Goal: Information Seeking & Learning: Compare options

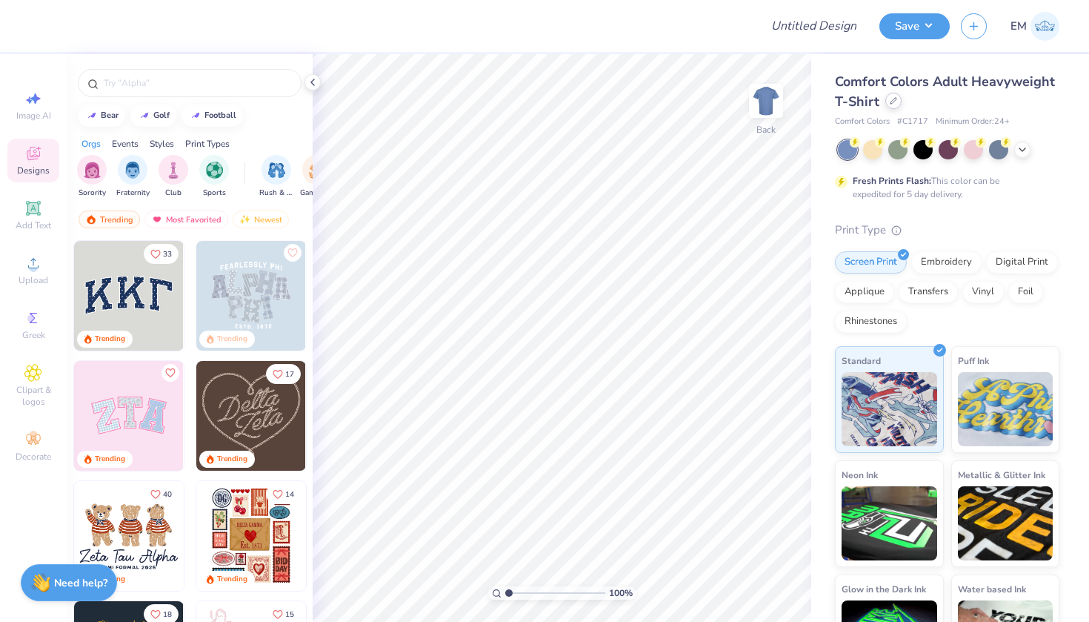
click at [892, 102] on icon at bounding box center [893, 100] width 7 height 7
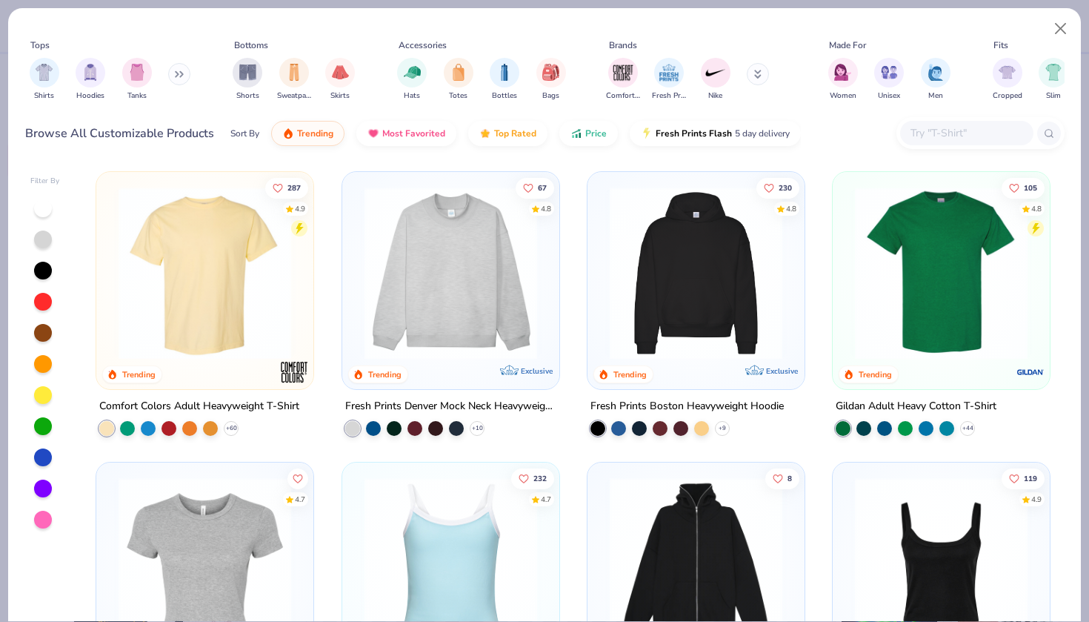
click at [940, 136] on input "text" at bounding box center [966, 133] width 114 height 17
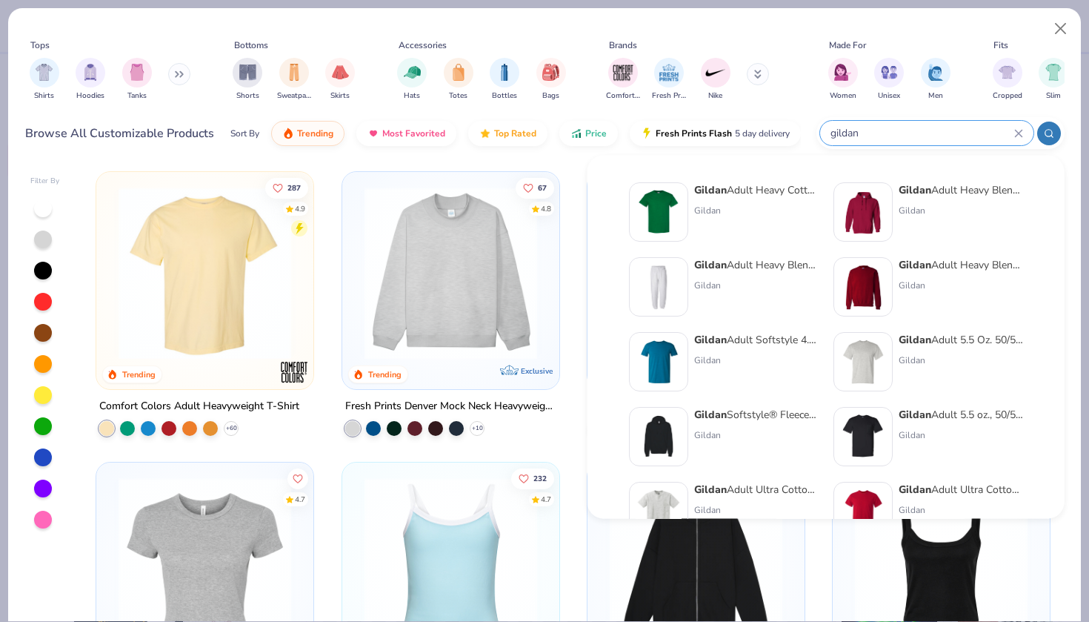
type input "gildan"
click at [751, 189] on div "Gildan Adult Heavy Cotton T-Shirt" at bounding box center [756, 190] width 125 height 16
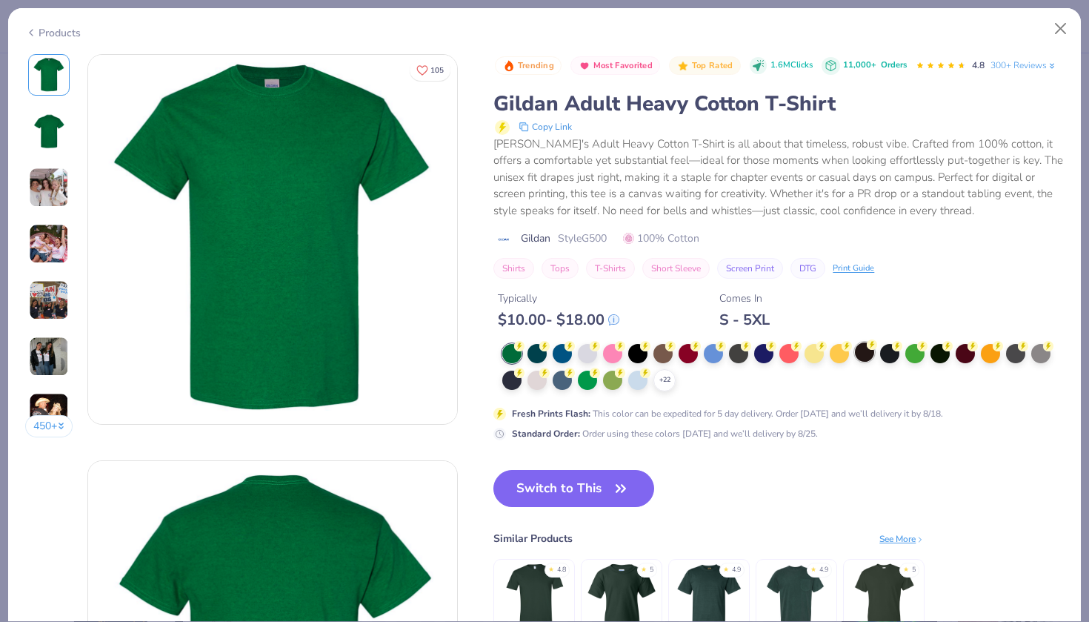
click at [873, 351] on div at bounding box center [864, 351] width 19 height 19
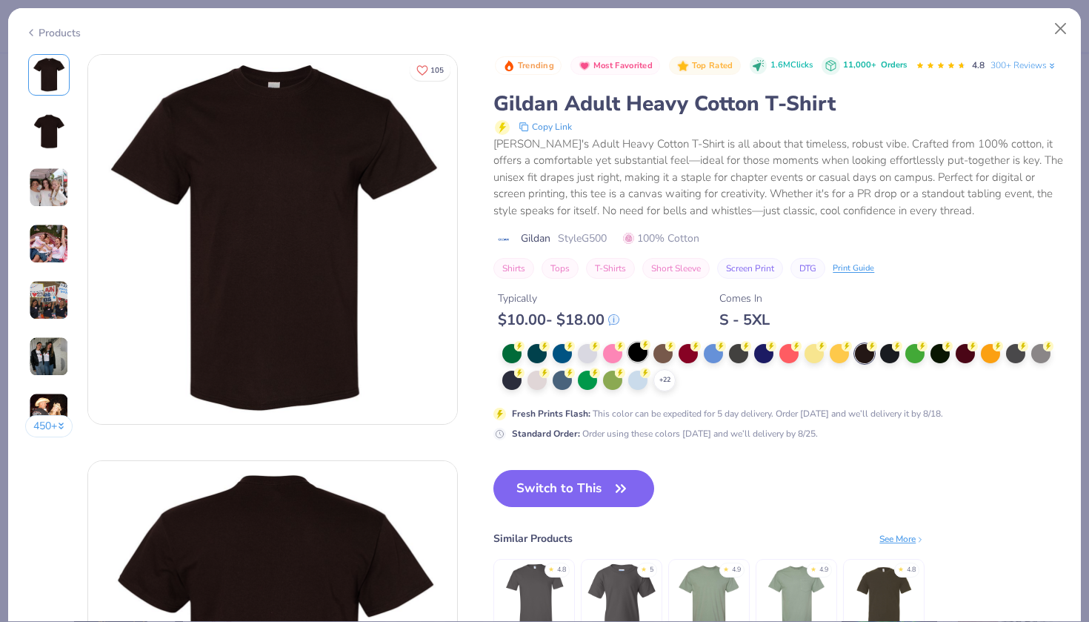
click at [642, 353] on div at bounding box center [637, 351] width 19 height 19
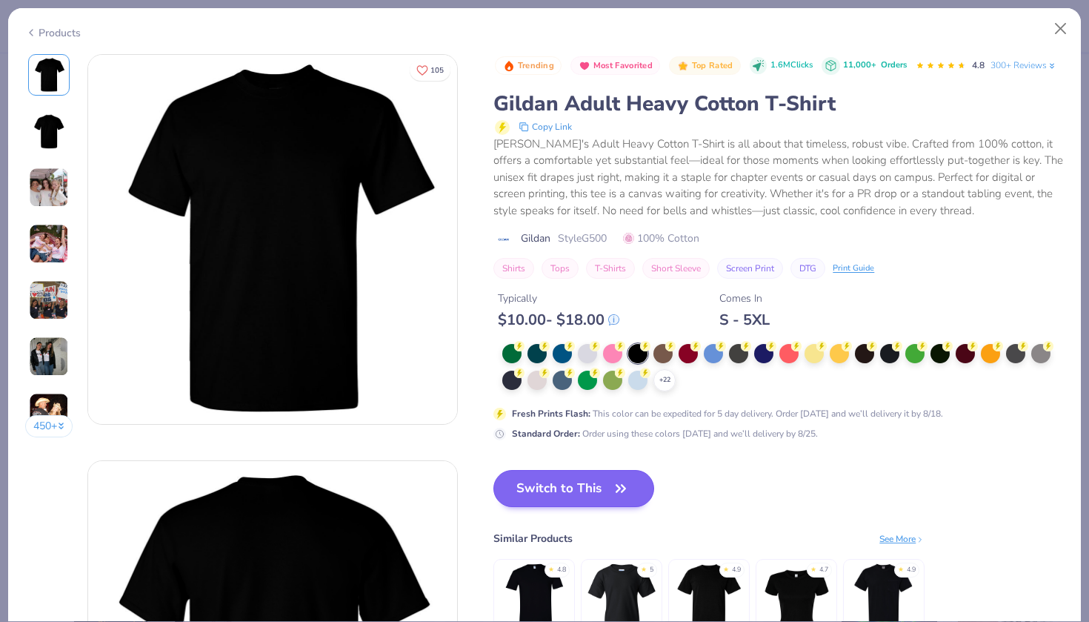
click at [557, 490] on button "Switch to This" at bounding box center [574, 488] width 161 height 37
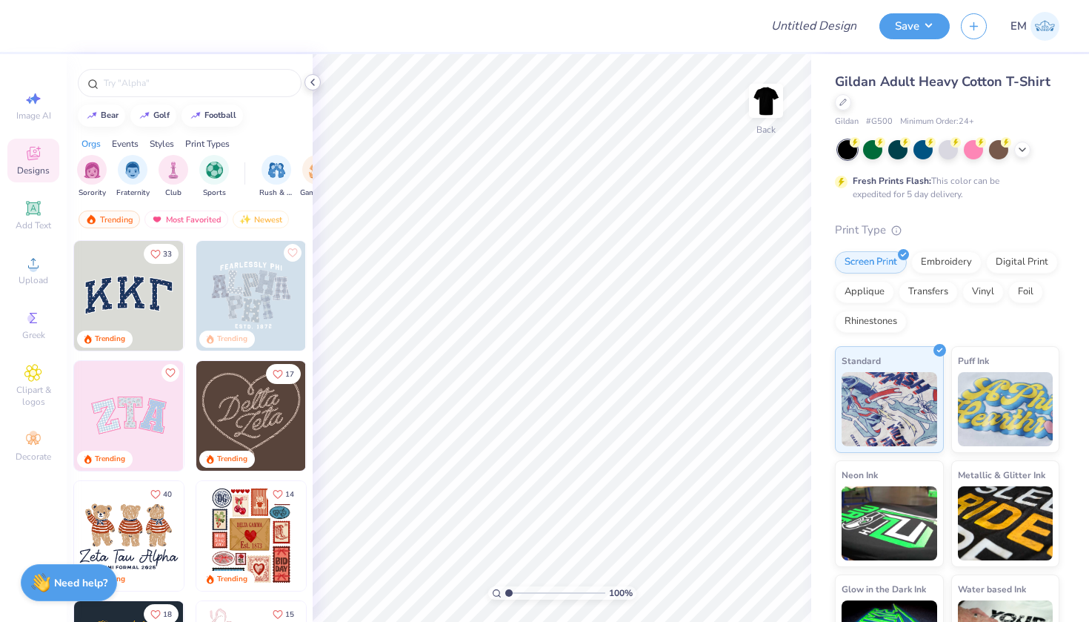
click at [315, 84] on icon at bounding box center [313, 82] width 12 height 12
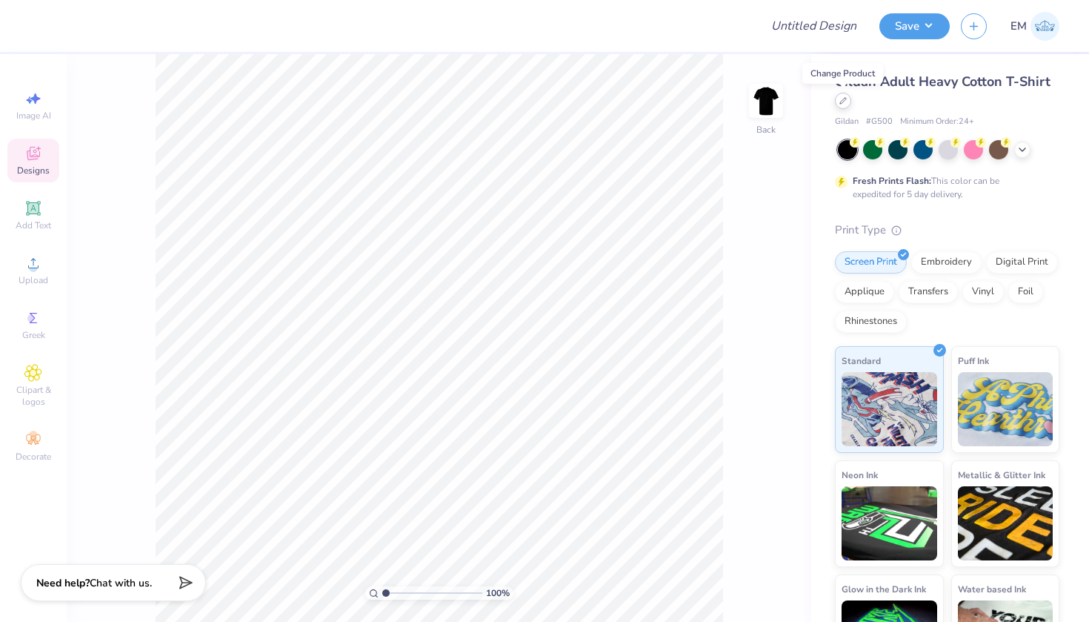
click at [848, 101] on div at bounding box center [843, 101] width 16 height 16
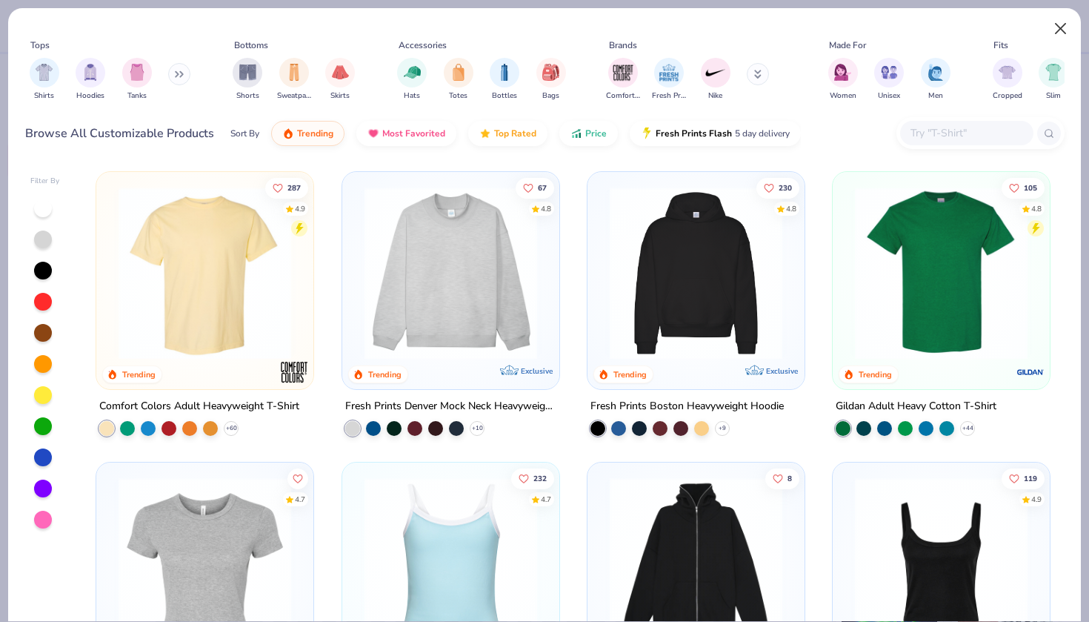
click at [1055, 34] on button "Close" at bounding box center [1061, 29] width 28 height 28
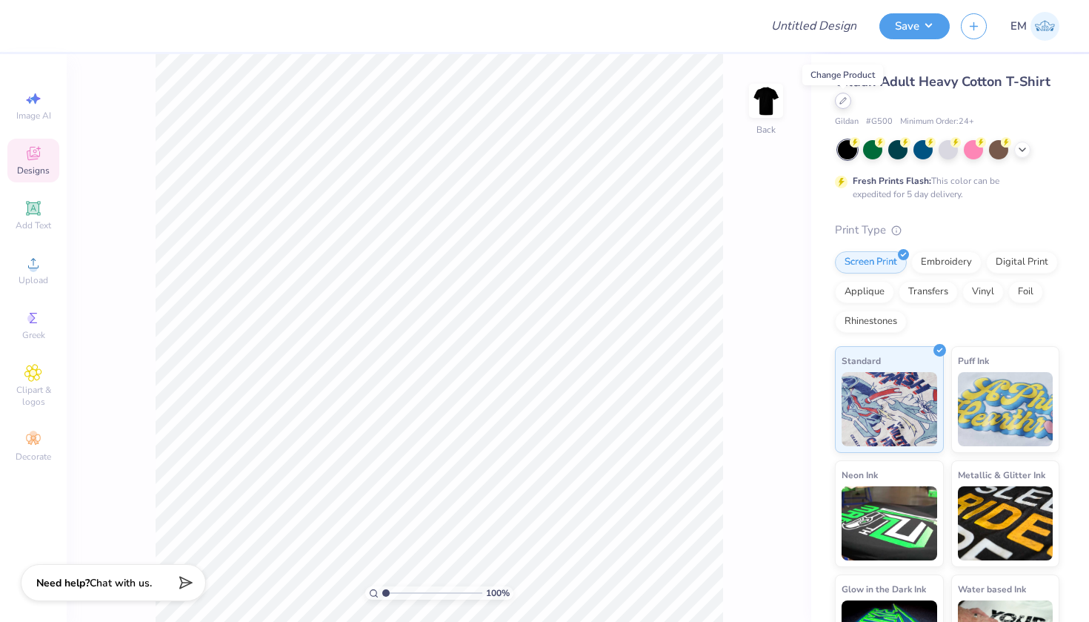
click at [843, 107] on div at bounding box center [843, 101] width 16 height 16
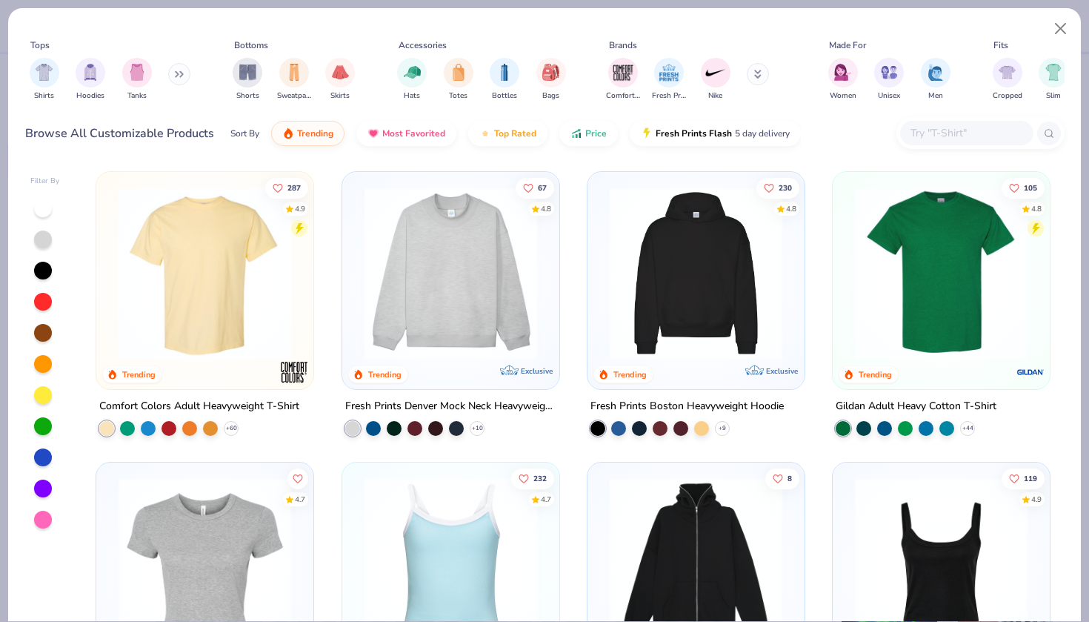
click at [948, 136] on input "text" at bounding box center [966, 133] width 114 height 17
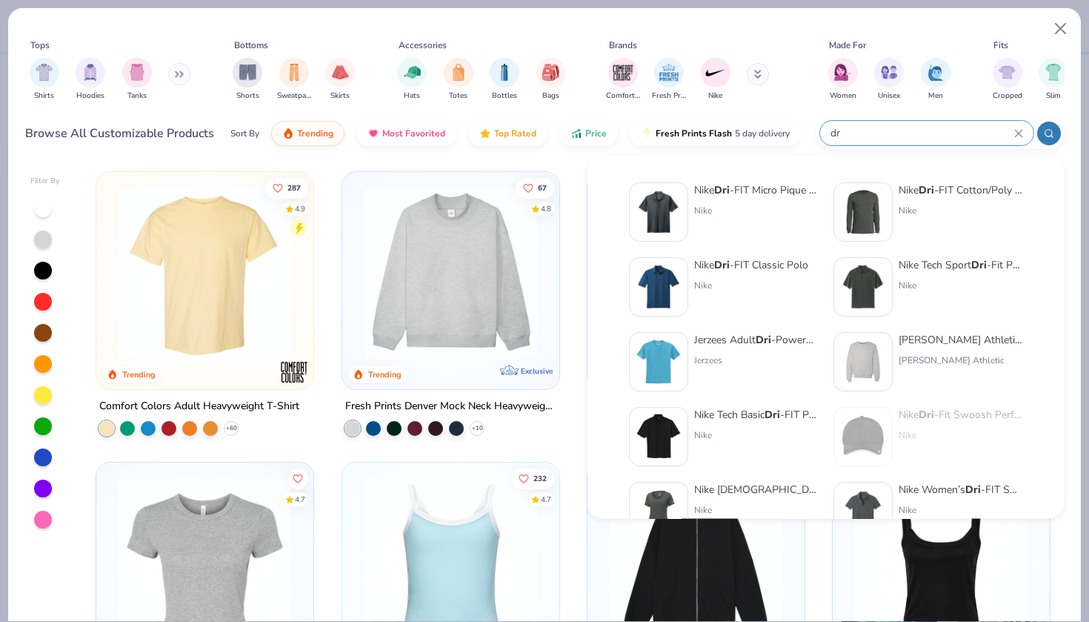
type input "d"
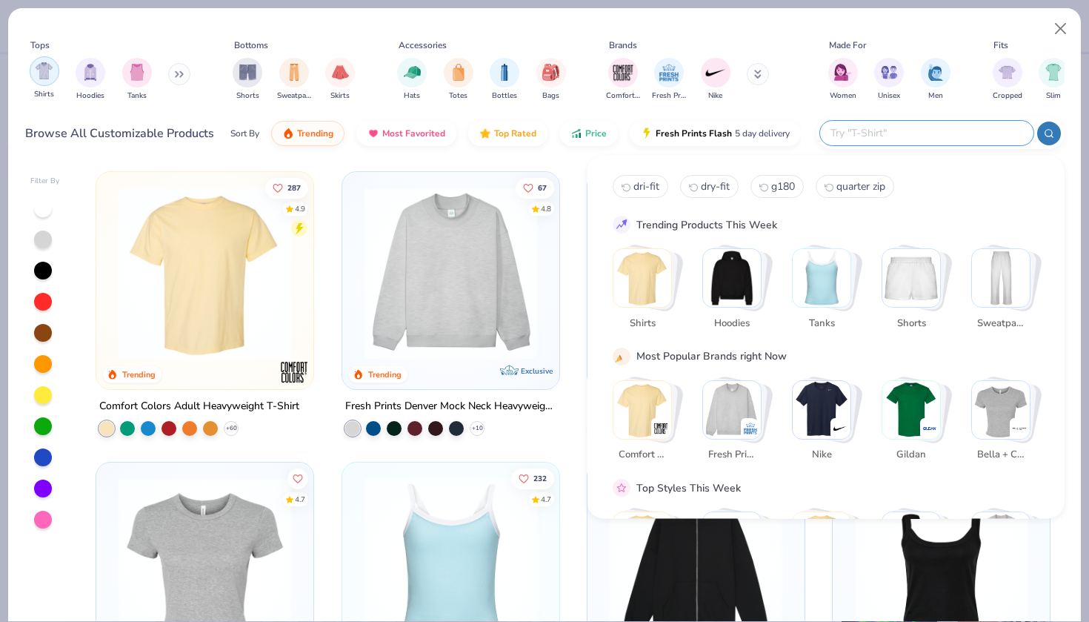
click at [53, 77] on img "filter for Shirts" at bounding box center [44, 70] width 17 height 17
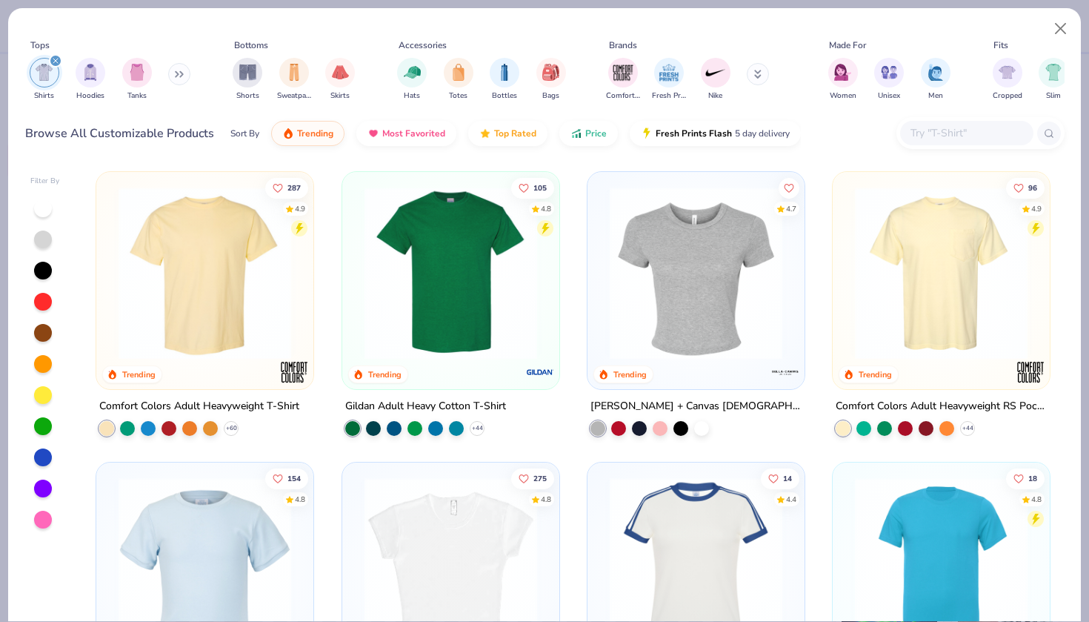
click at [43, 275] on div at bounding box center [43, 271] width 18 height 18
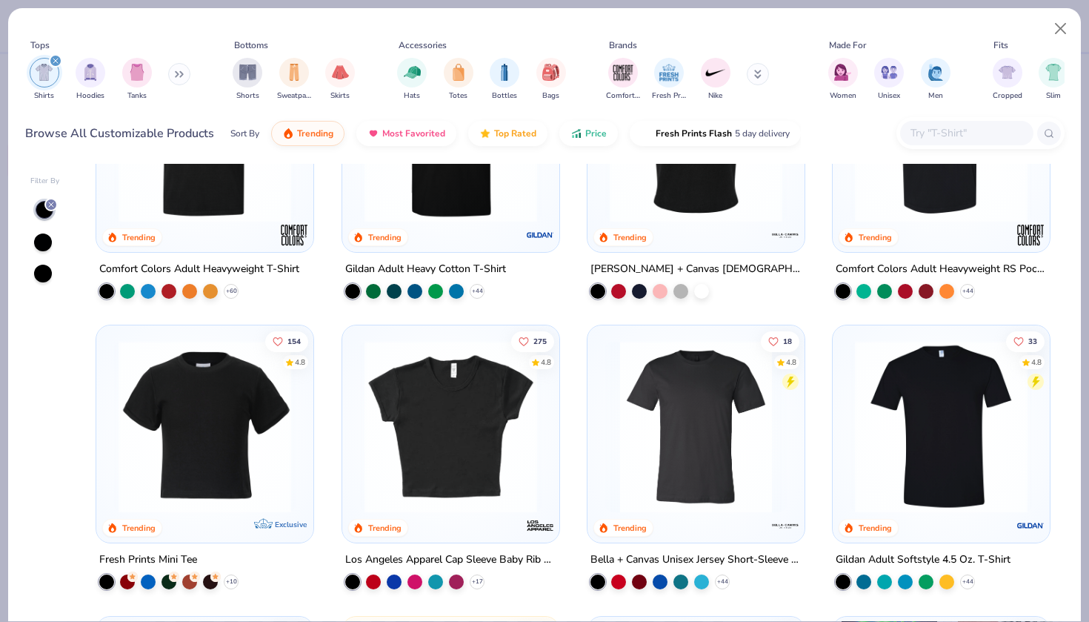
scroll to position [138, 0]
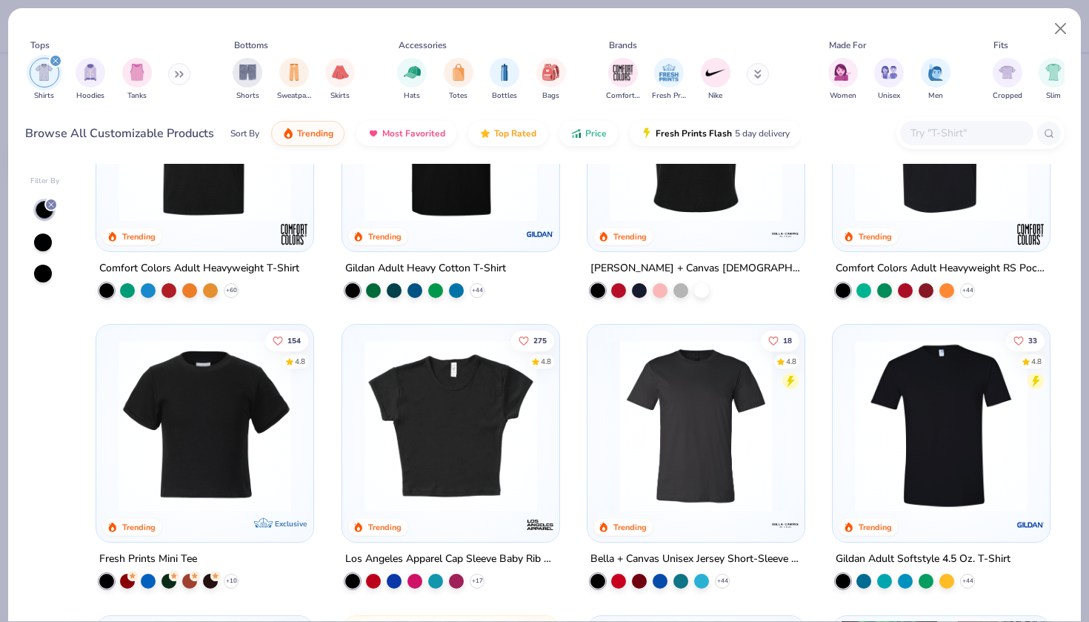
click at [1015, 408] on img at bounding box center [942, 425] width 188 height 173
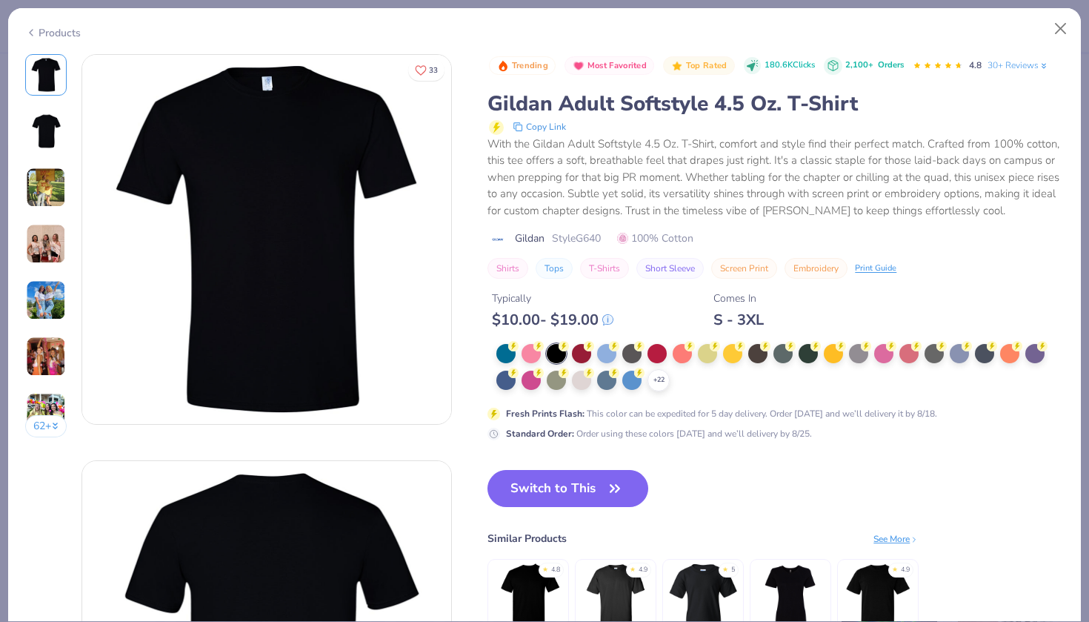
click at [27, 37] on icon at bounding box center [31, 33] width 12 height 18
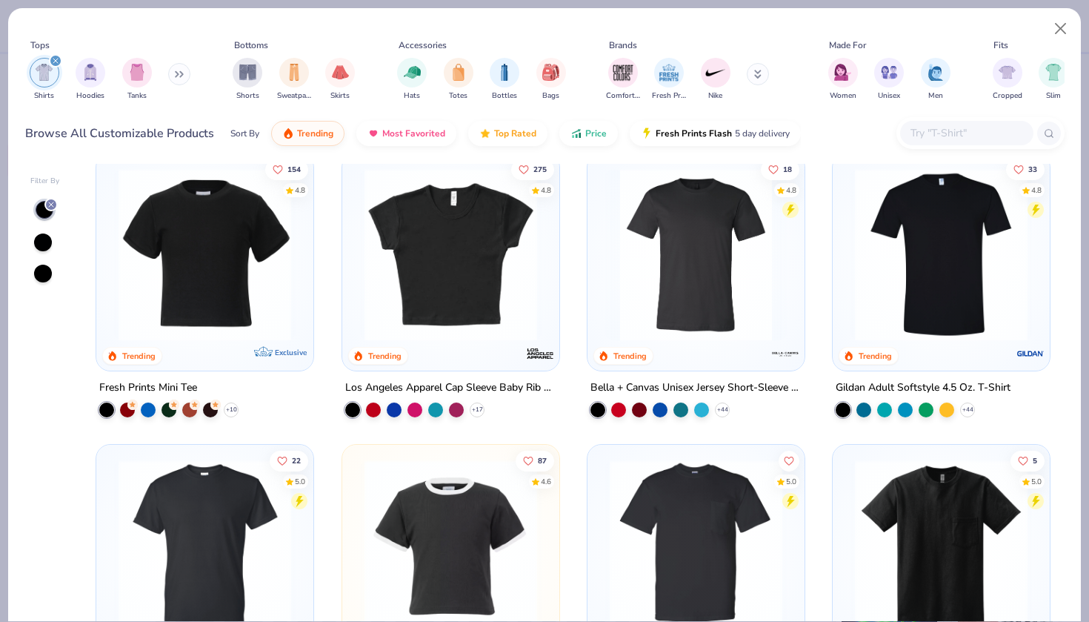
scroll to position [305, 0]
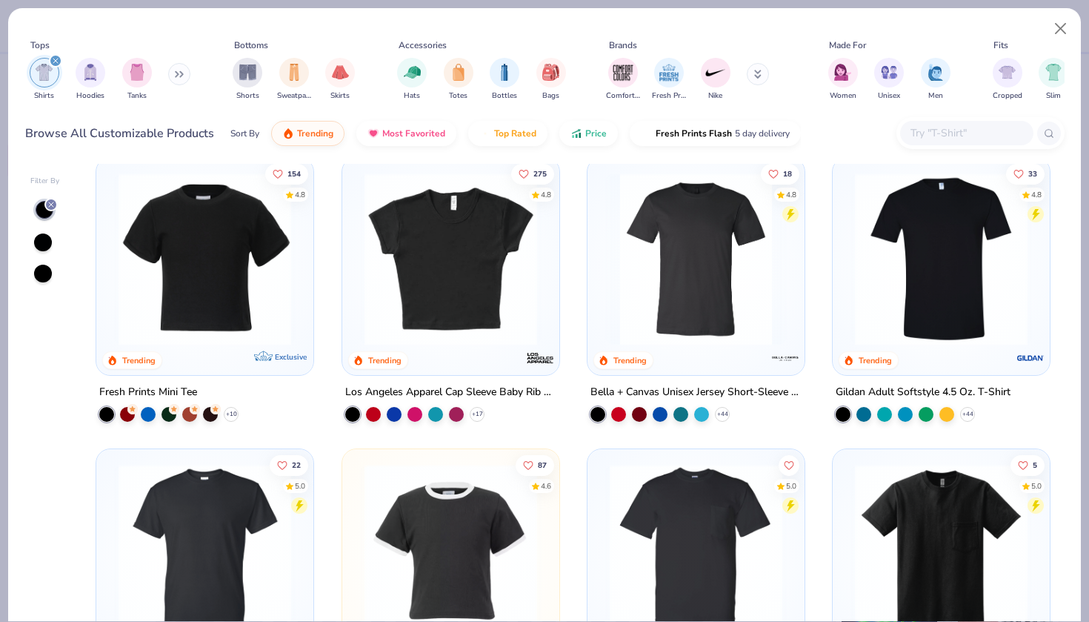
click at [681, 330] on img at bounding box center [697, 259] width 188 height 173
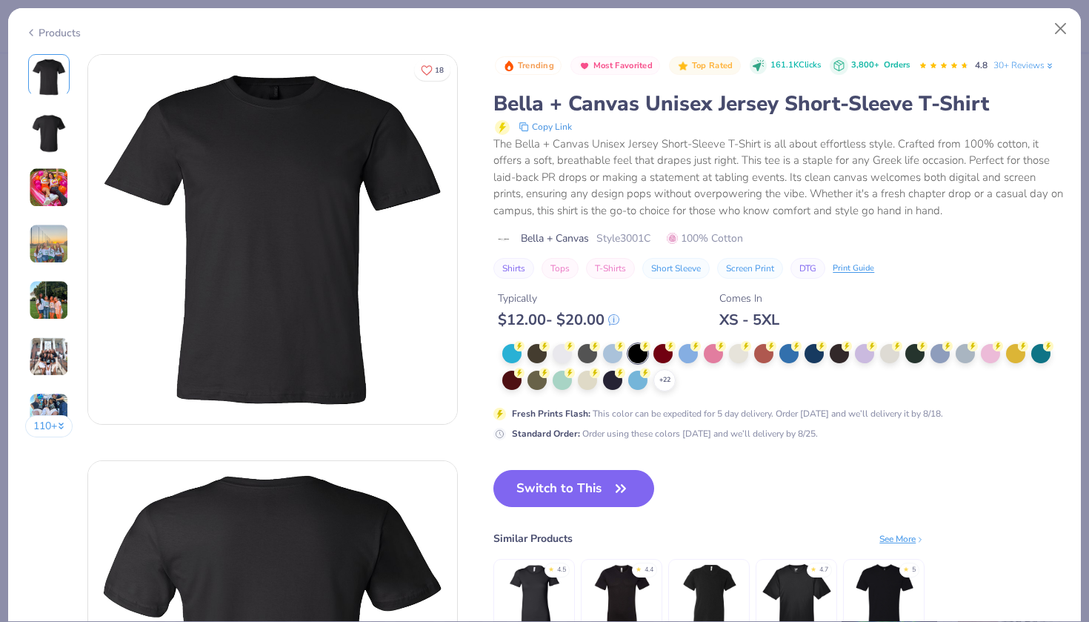
click at [51, 192] on img at bounding box center [49, 187] width 40 height 40
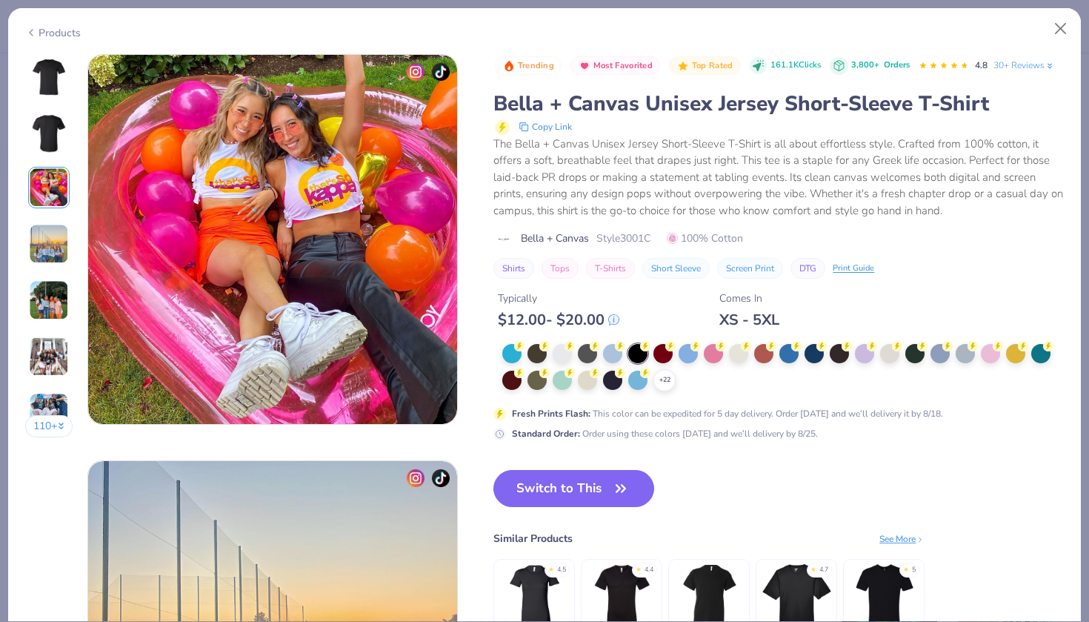
click at [56, 231] on img at bounding box center [49, 244] width 40 height 40
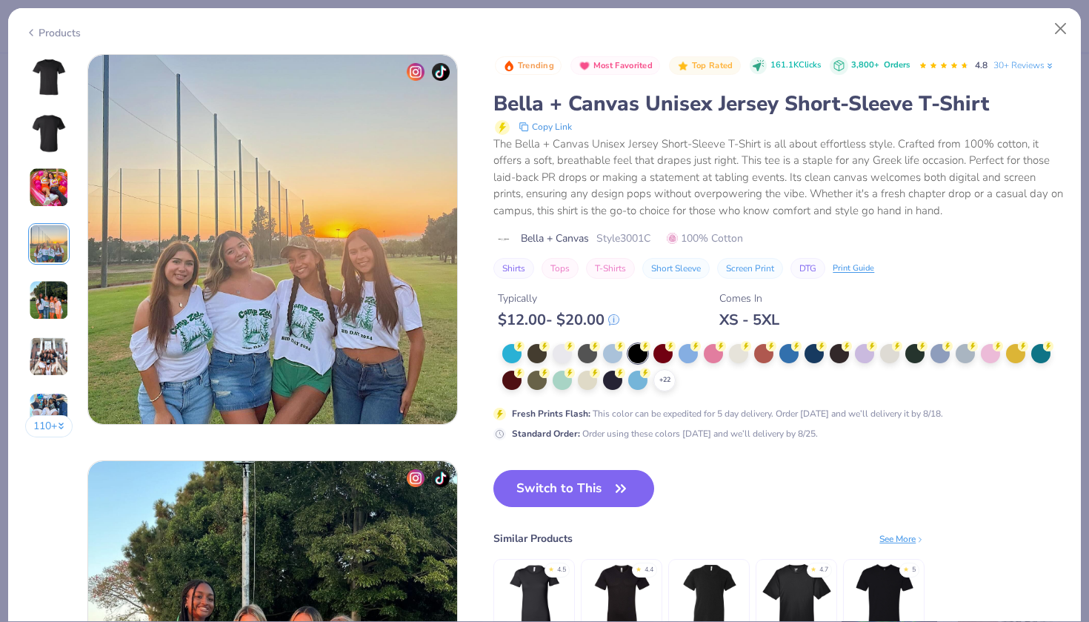
click at [44, 295] on img at bounding box center [49, 300] width 40 height 40
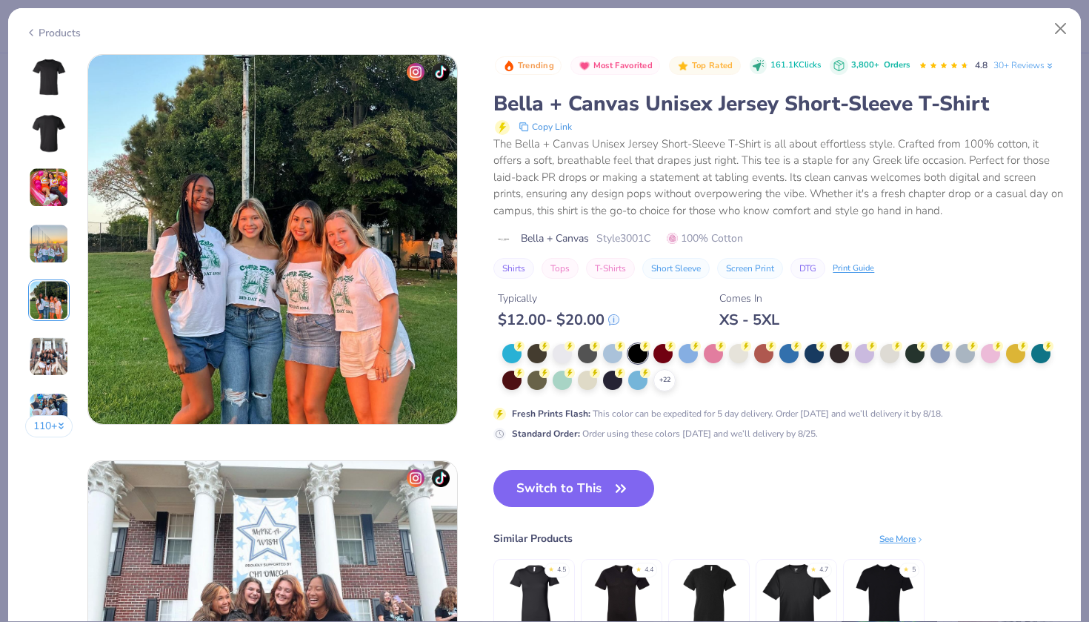
click at [43, 343] on img at bounding box center [49, 356] width 40 height 40
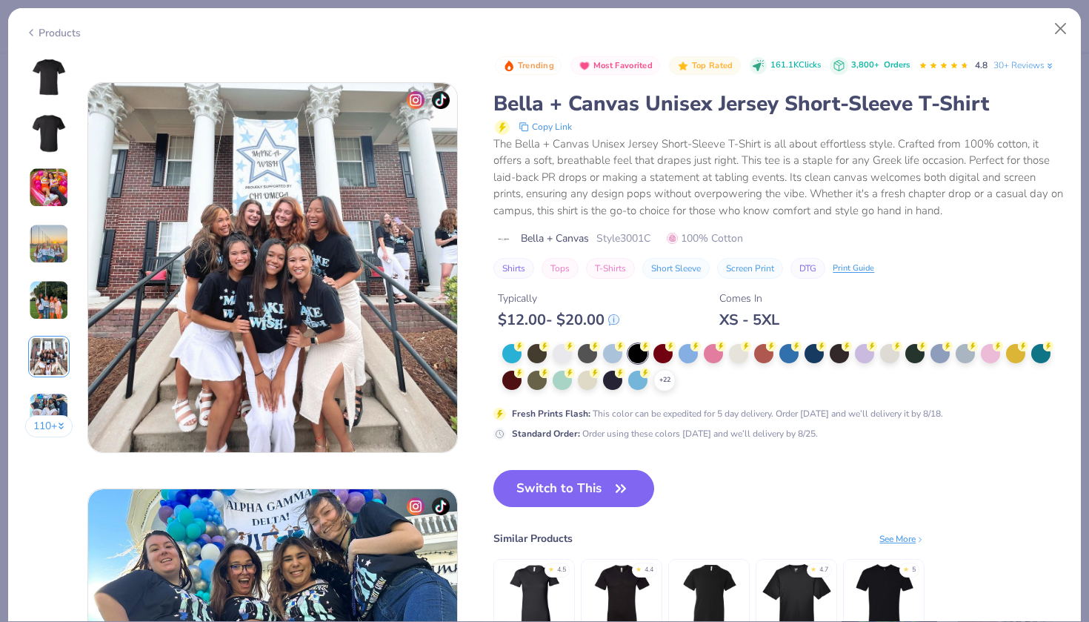
scroll to position [2031, 0]
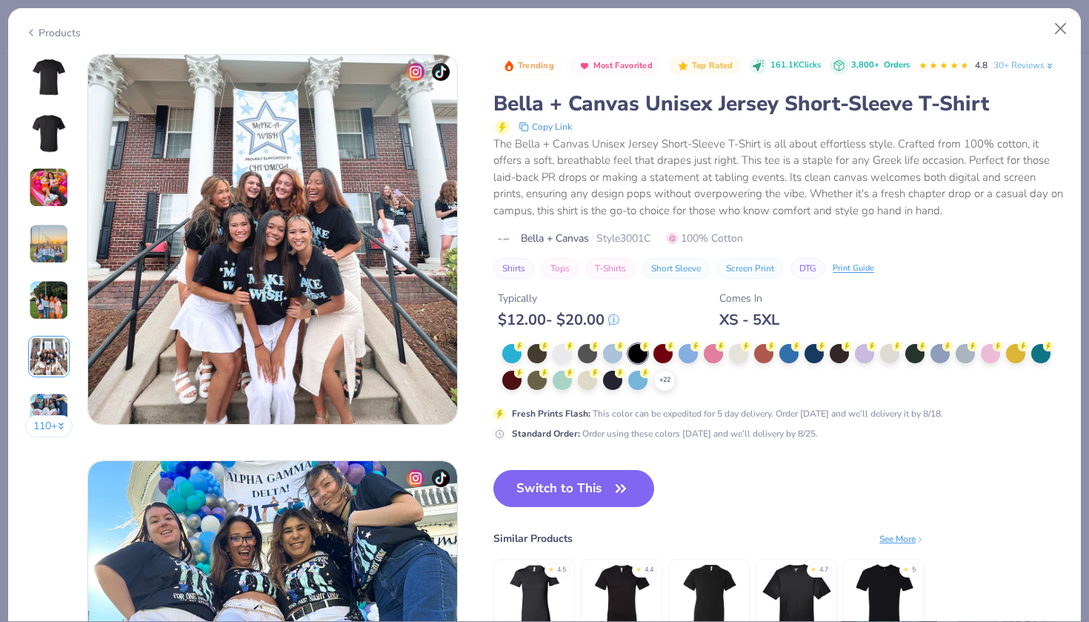
click at [50, 388] on div "110 +" at bounding box center [49, 251] width 48 height 394
click at [50, 399] on img at bounding box center [49, 413] width 40 height 40
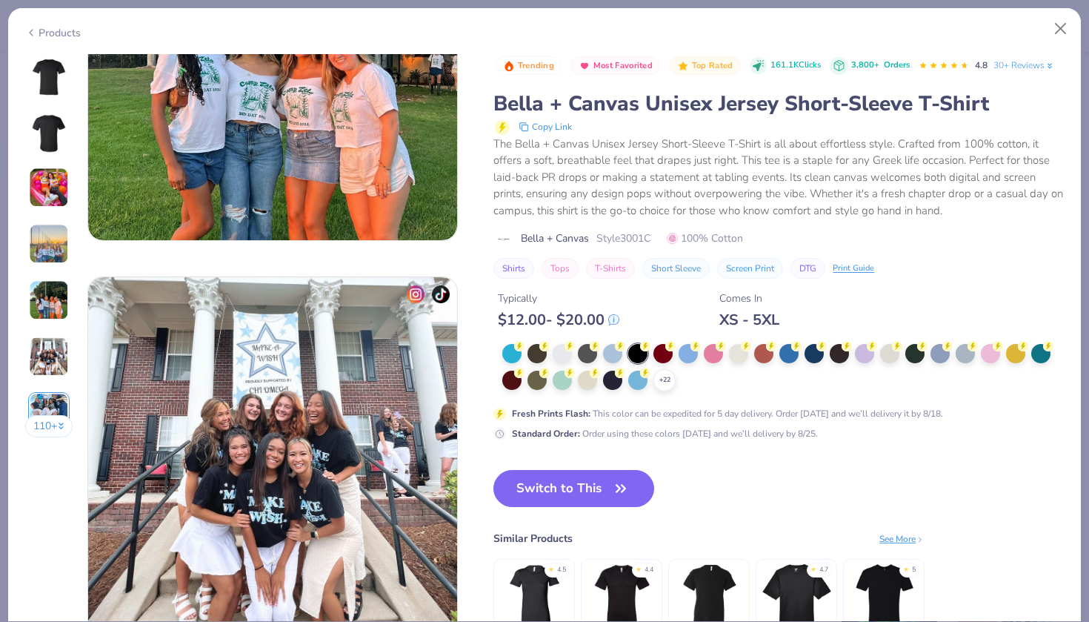
click at [47, 67] on img at bounding box center [49, 77] width 36 height 41
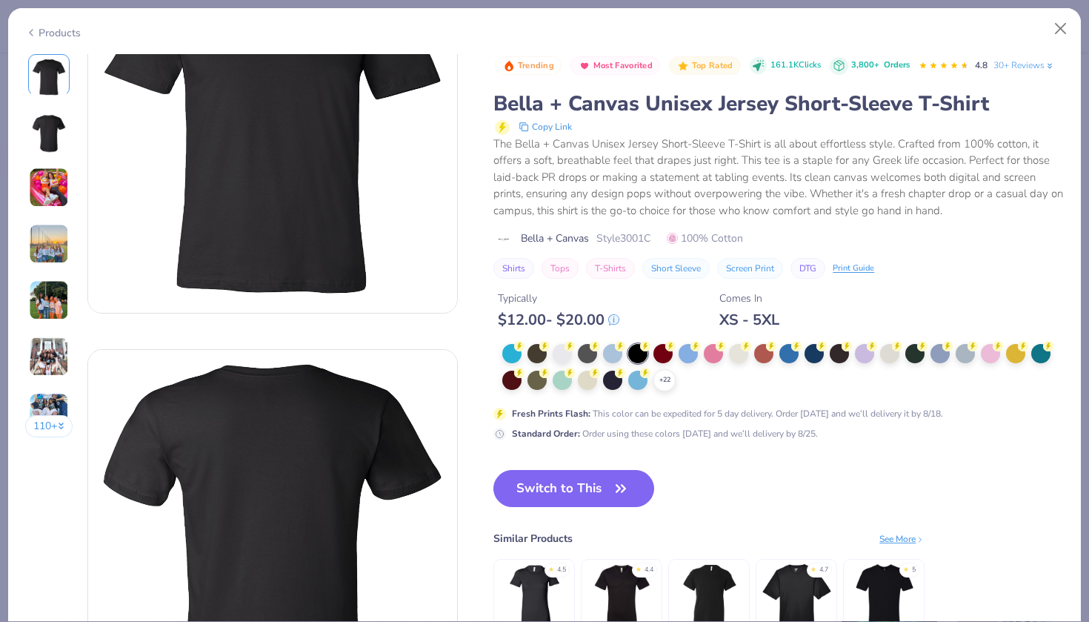
scroll to position [0, 0]
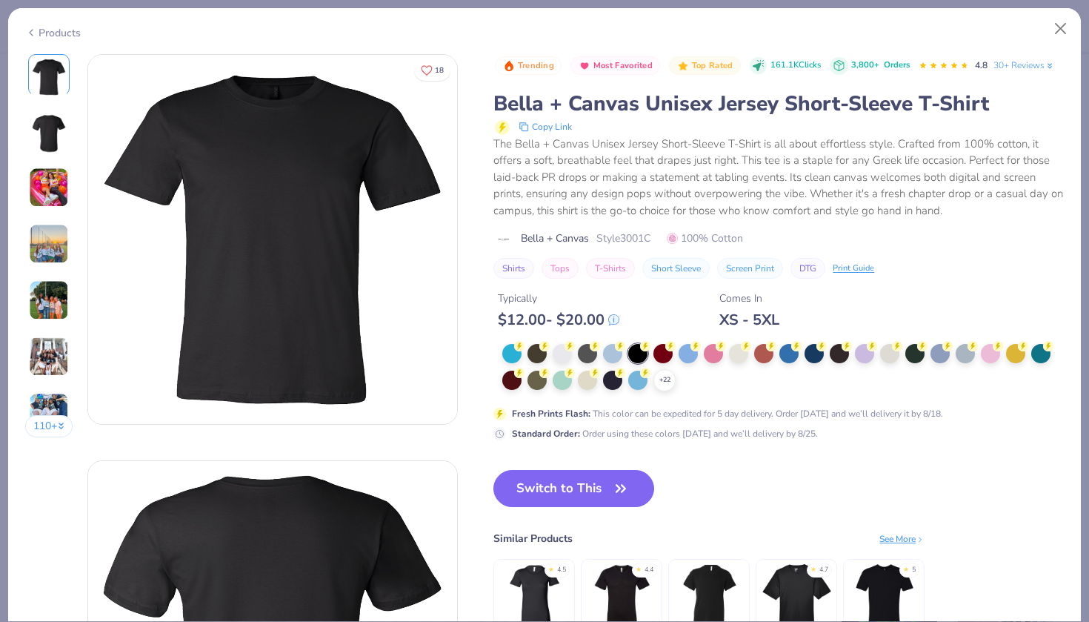
click at [39, 34] on div "Products" at bounding box center [53, 33] width 56 height 16
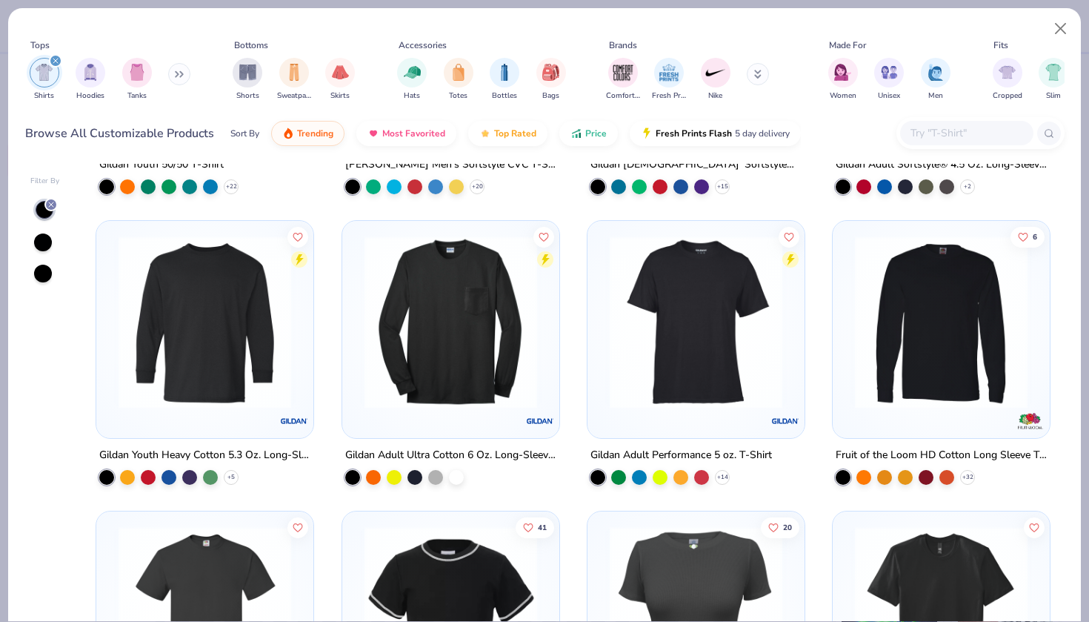
scroll to position [6639, 0]
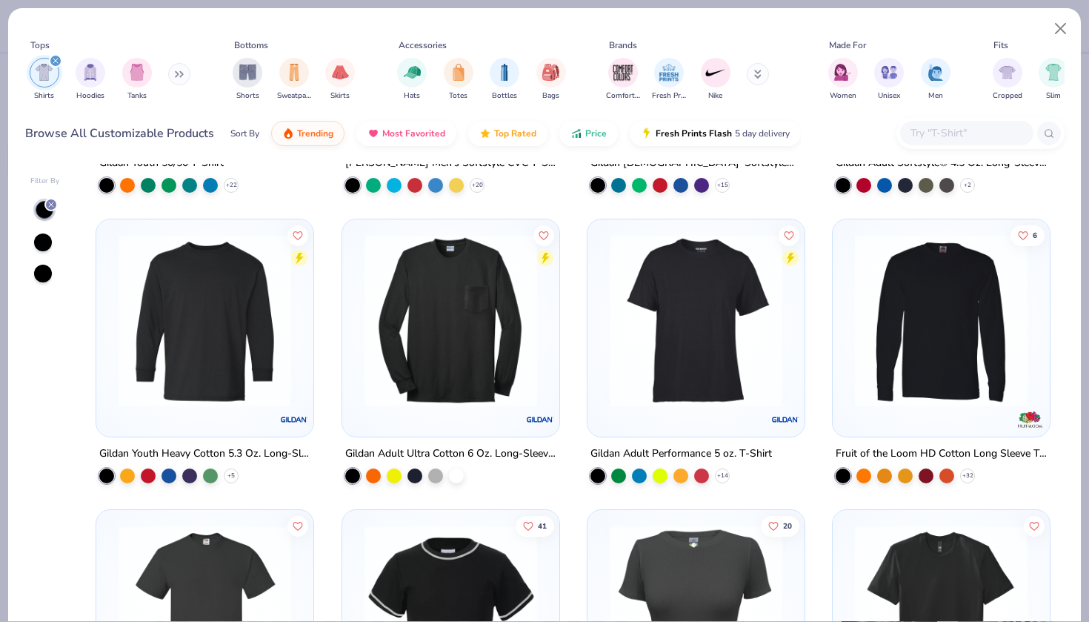
click at [720, 311] on img at bounding box center [697, 320] width 188 height 173
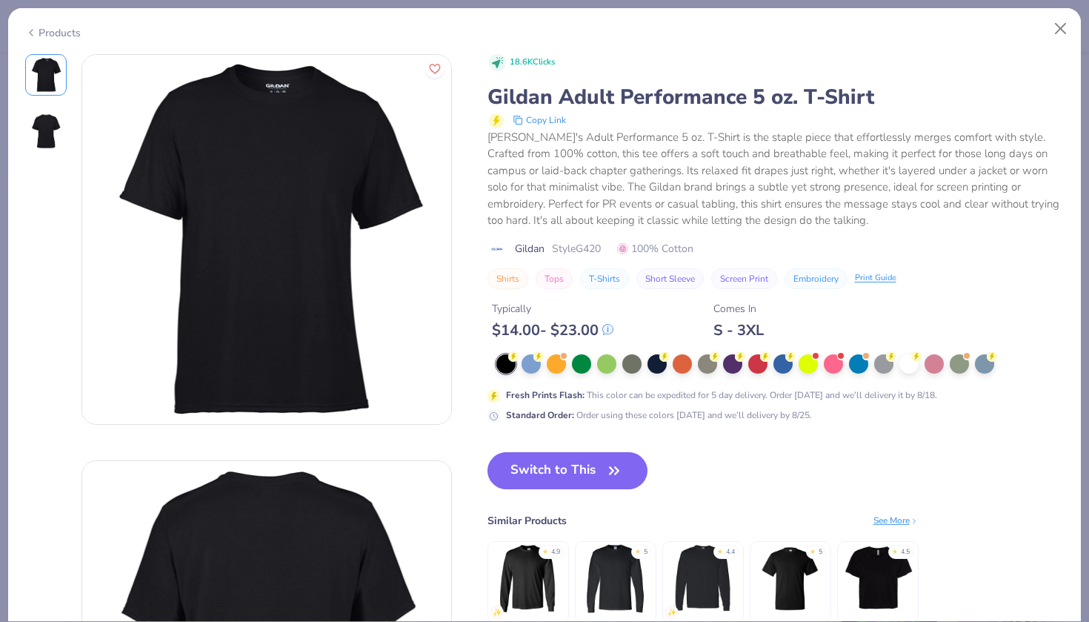
click at [64, 31] on div "Products" at bounding box center [53, 33] width 56 height 16
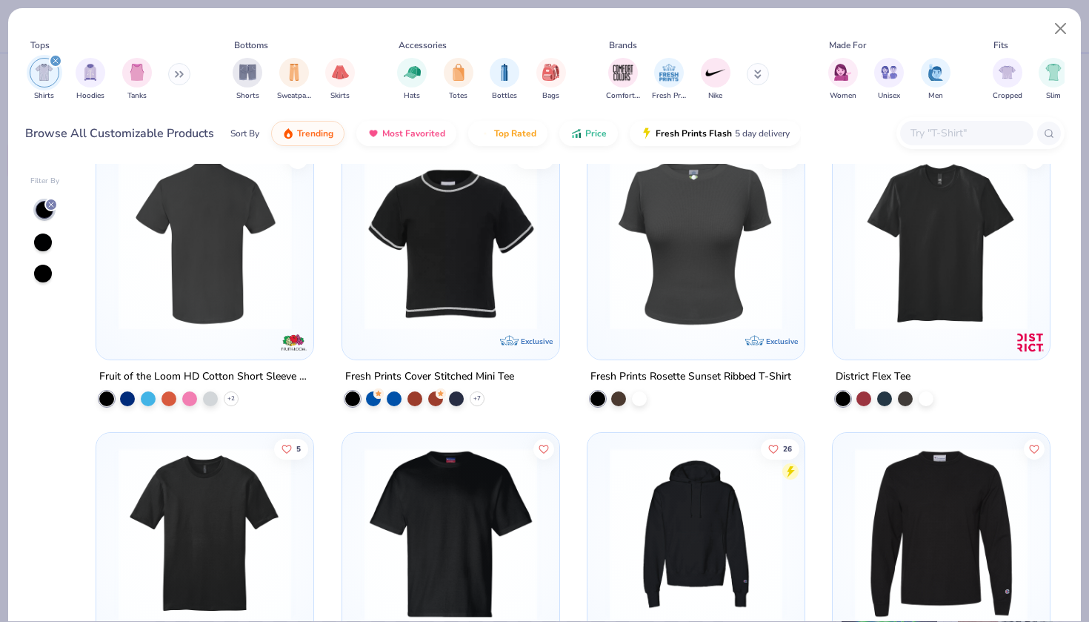
scroll to position [7007, 0]
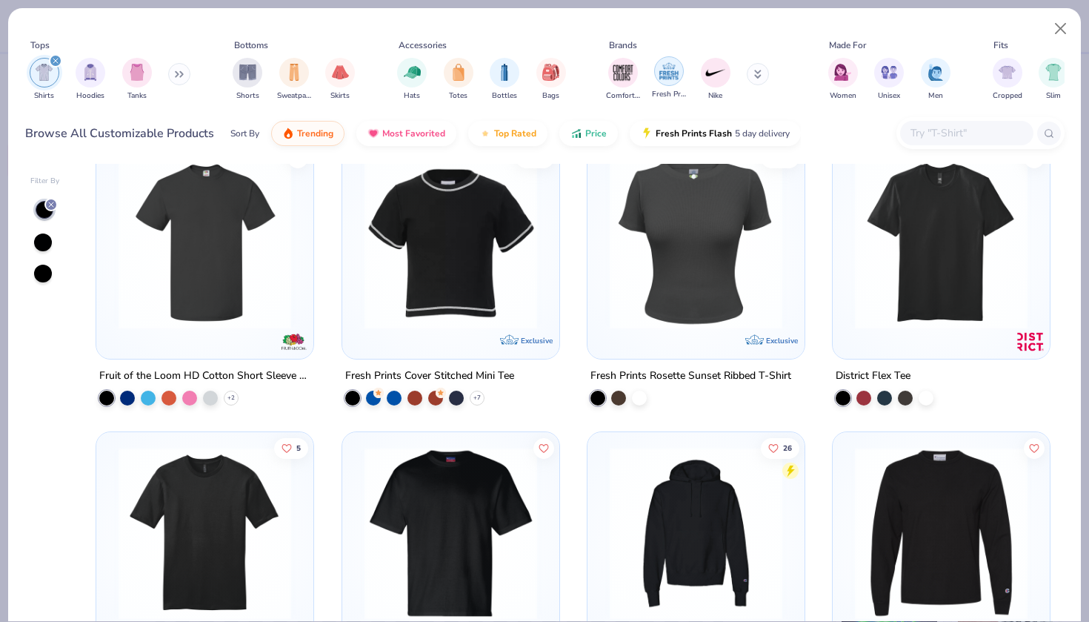
click at [674, 71] on img "filter for Fresh Prints" at bounding box center [669, 71] width 22 height 22
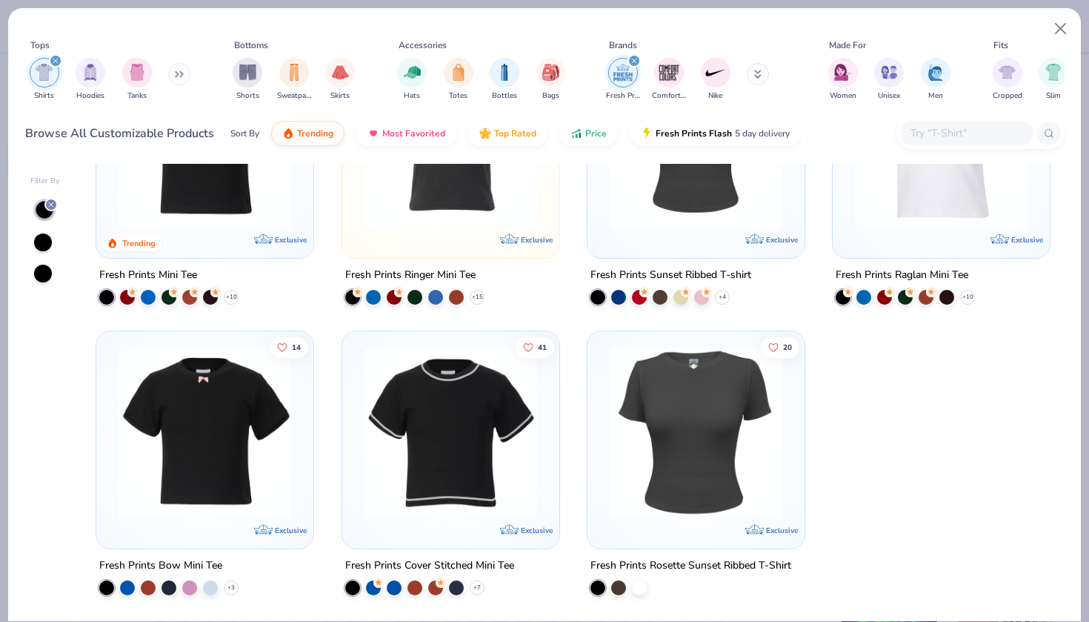
scroll to position [131, 0]
click at [622, 69] on img "filter for Fresh Prints" at bounding box center [623, 73] width 22 height 22
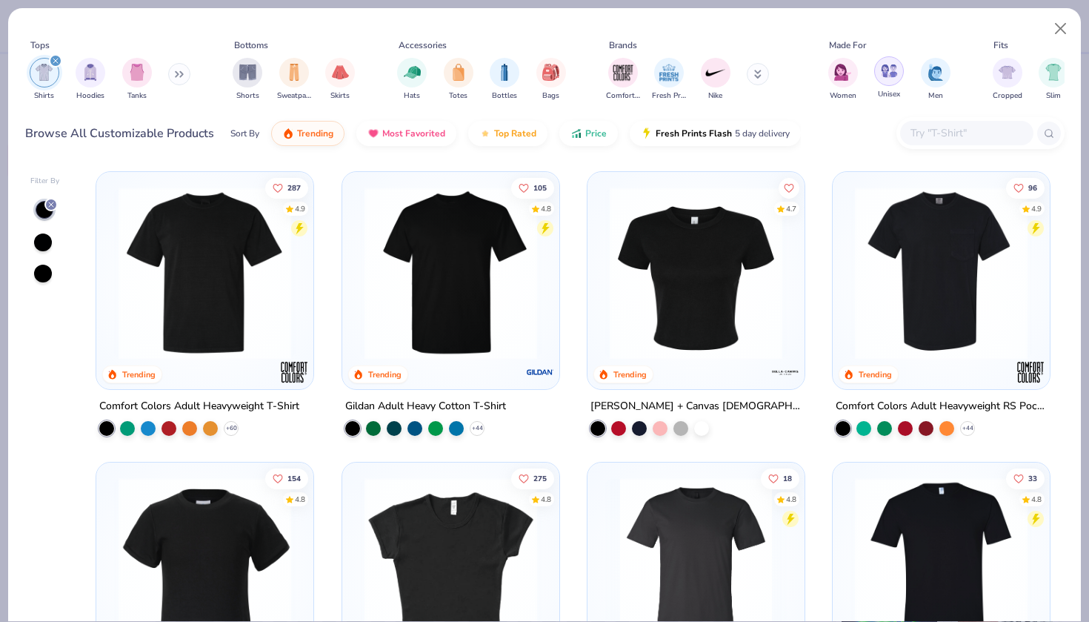
click at [887, 78] on img "filter for Unisex" at bounding box center [889, 70] width 17 height 17
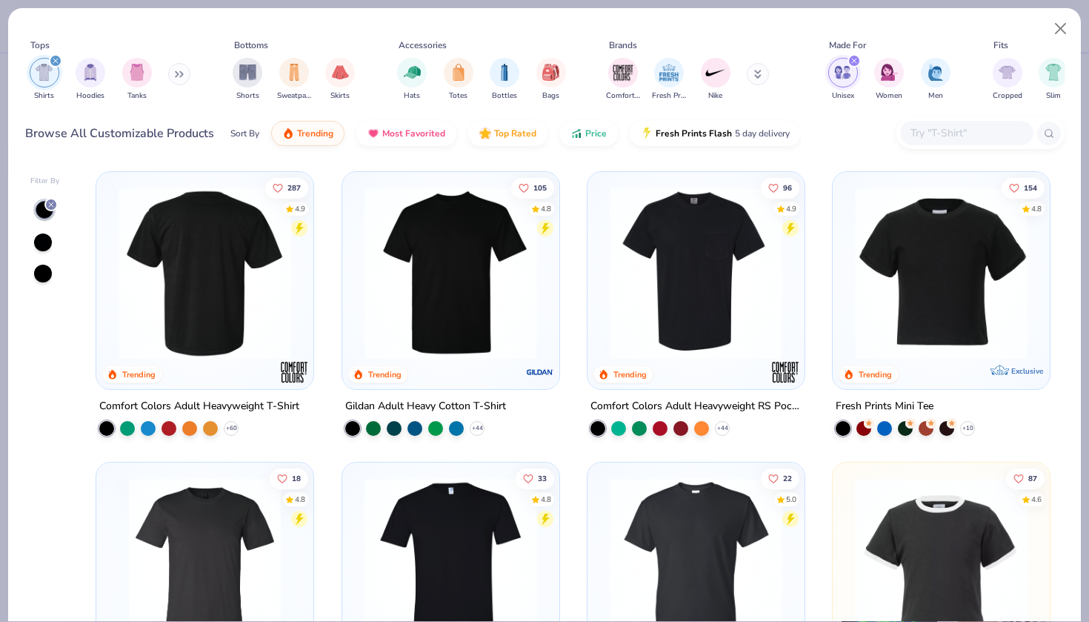
click at [265, 328] on img at bounding box center [205, 273] width 188 height 173
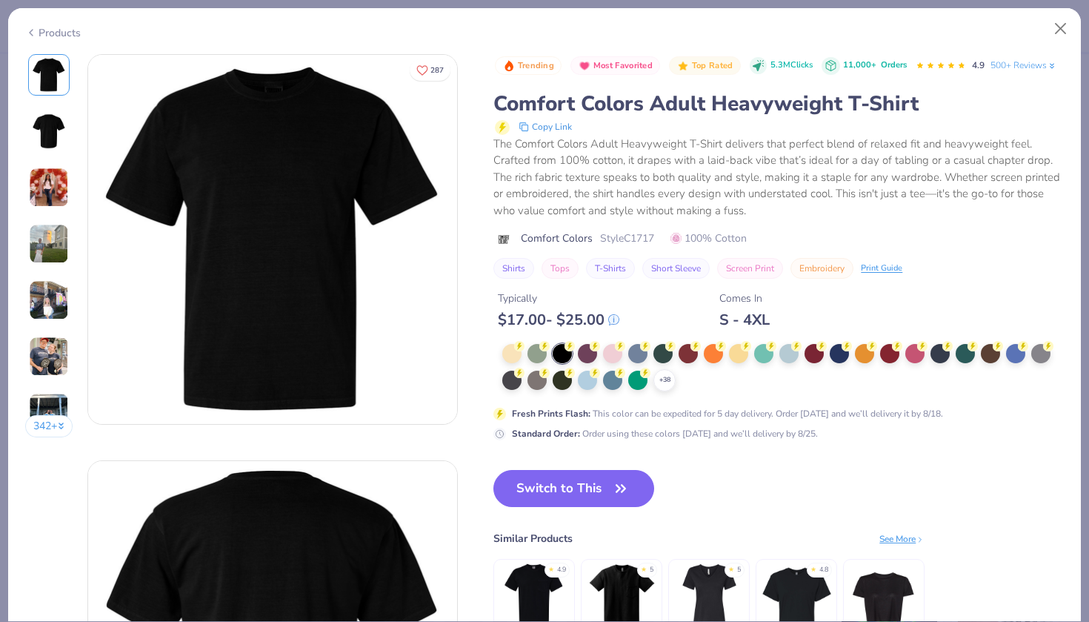
click at [53, 29] on div "Products" at bounding box center [53, 33] width 56 height 16
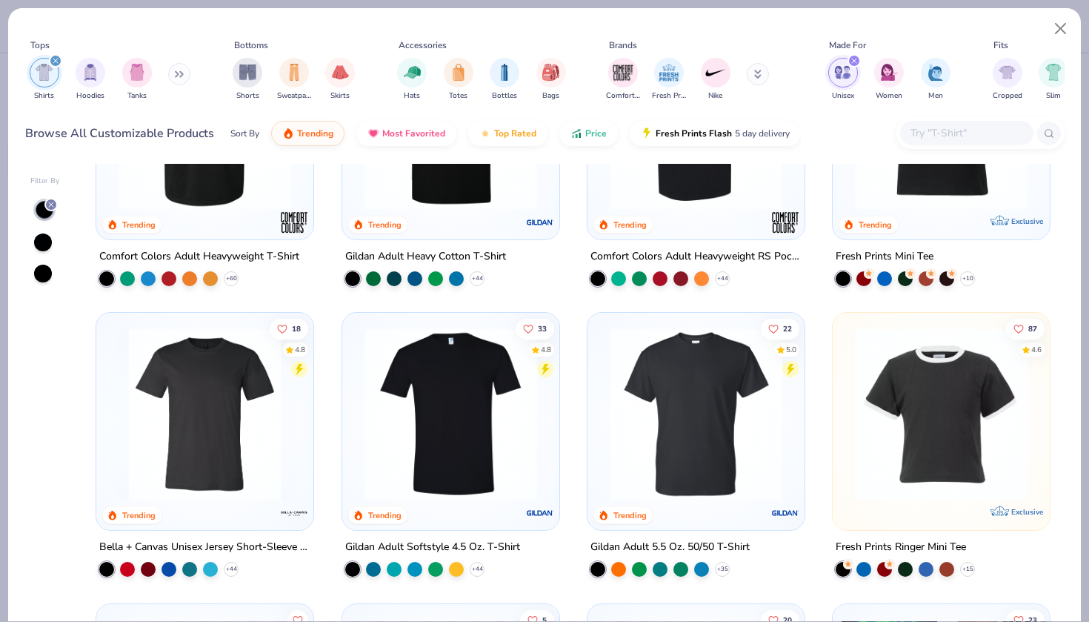
scroll to position [159, 0]
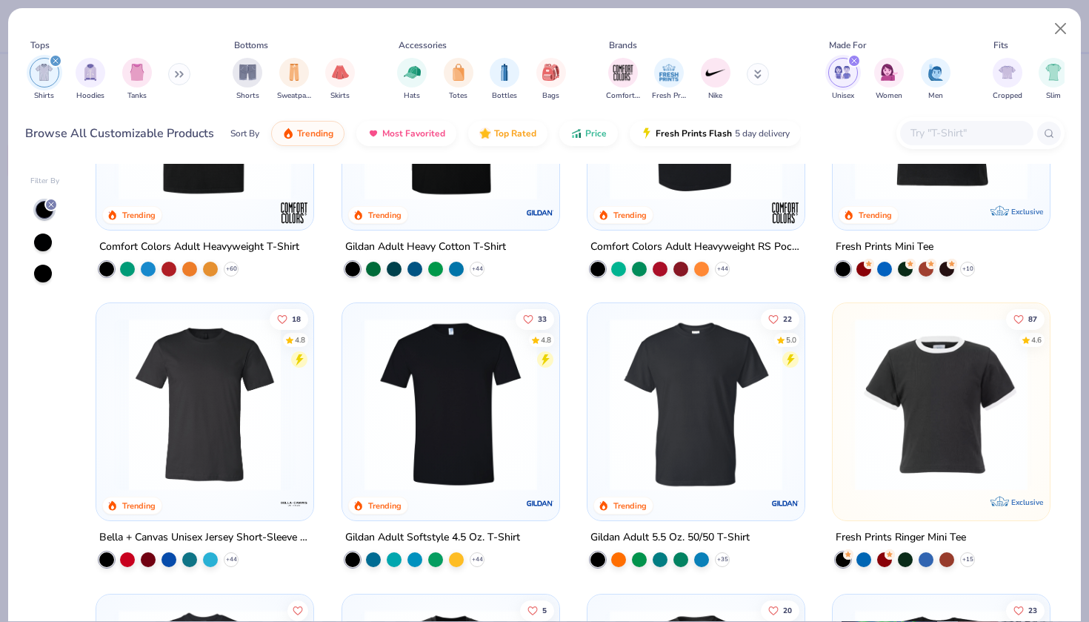
click at [456, 353] on img at bounding box center [451, 404] width 188 height 173
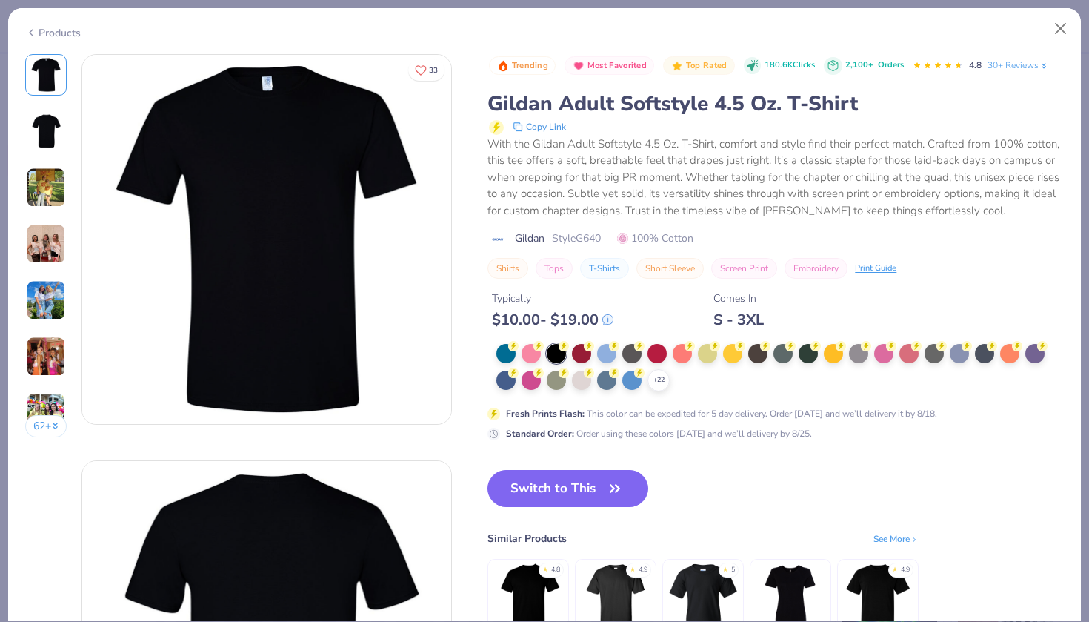
click at [33, 27] on icon at bounding box center [31, 33] width 12 height 18
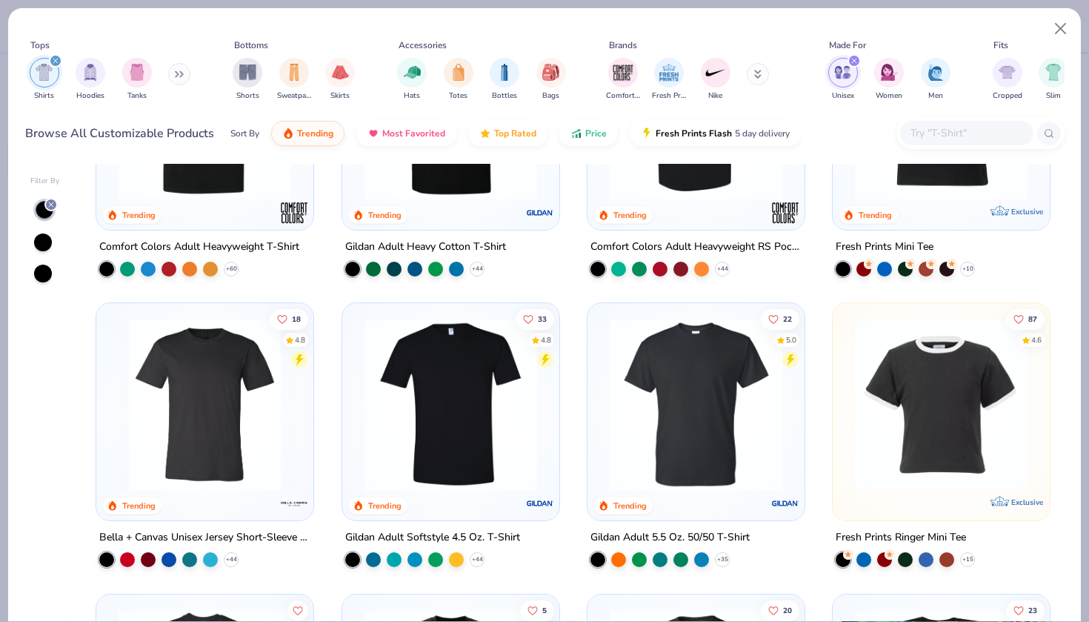
click at [162, 392] on img at bounding box center [205, 404] width 188 height 173
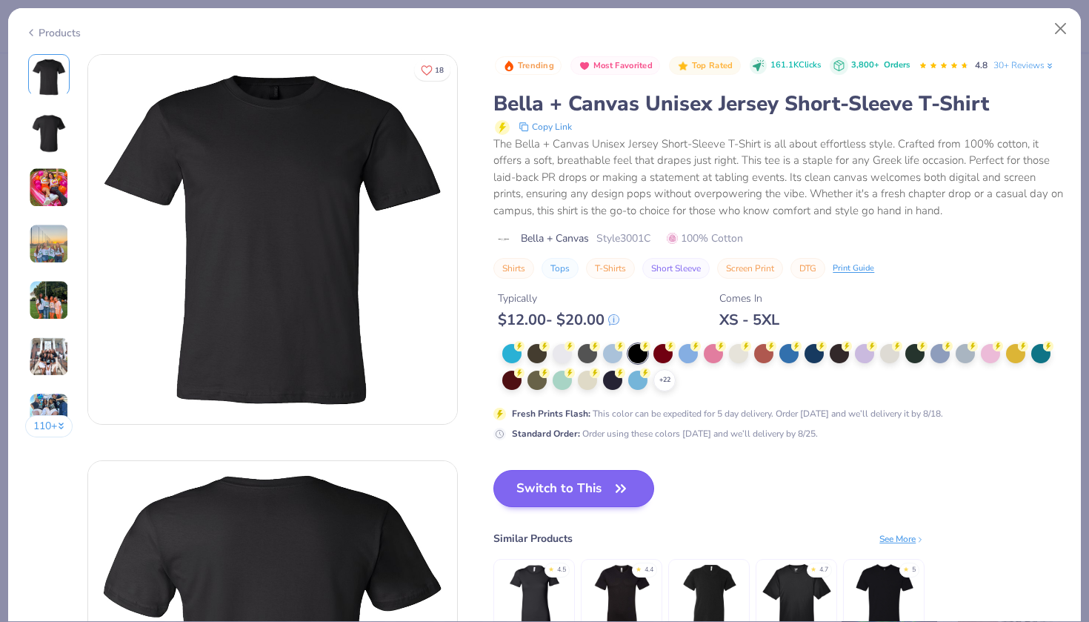
click at [548, 490] on button "Switch to This" at bounding box center [574, 488] width 161 height 37
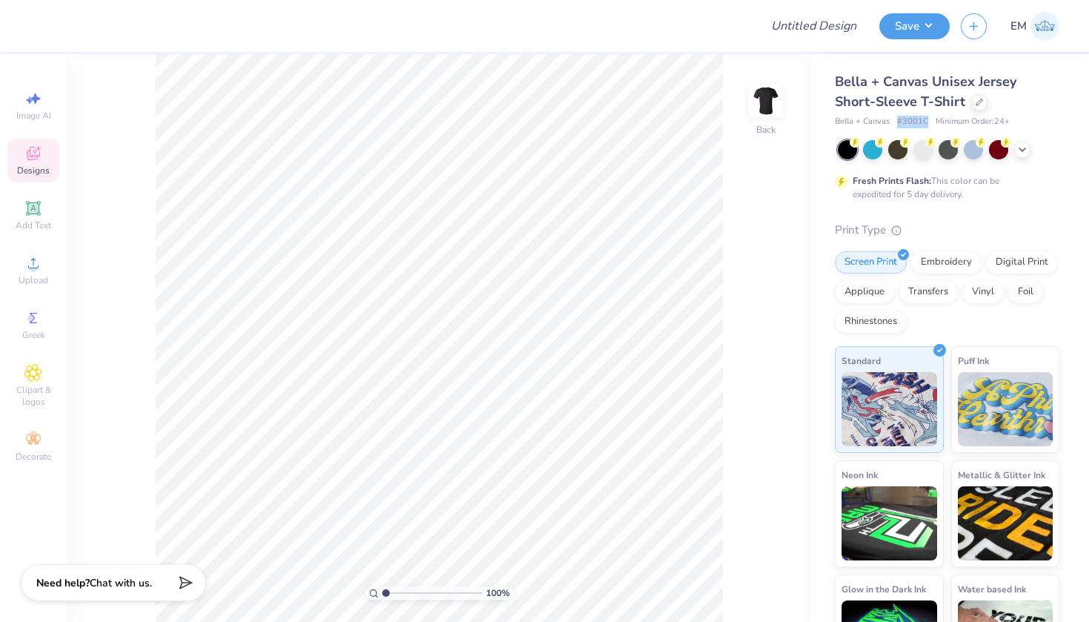
drag, startPoint x: 927, startPoint y: 121, endPoint x: 896, endPoint y: 121, distance: 31.1
click at [896, 121] on div "Bella + Canvas # 3001C Minimum Order: 24 +" at bounding box center [947, 122] width 225 height 13
copy span "# 3001C"
click at [980, 103] on icon at bounding box center [979, 100] width 7 height 7
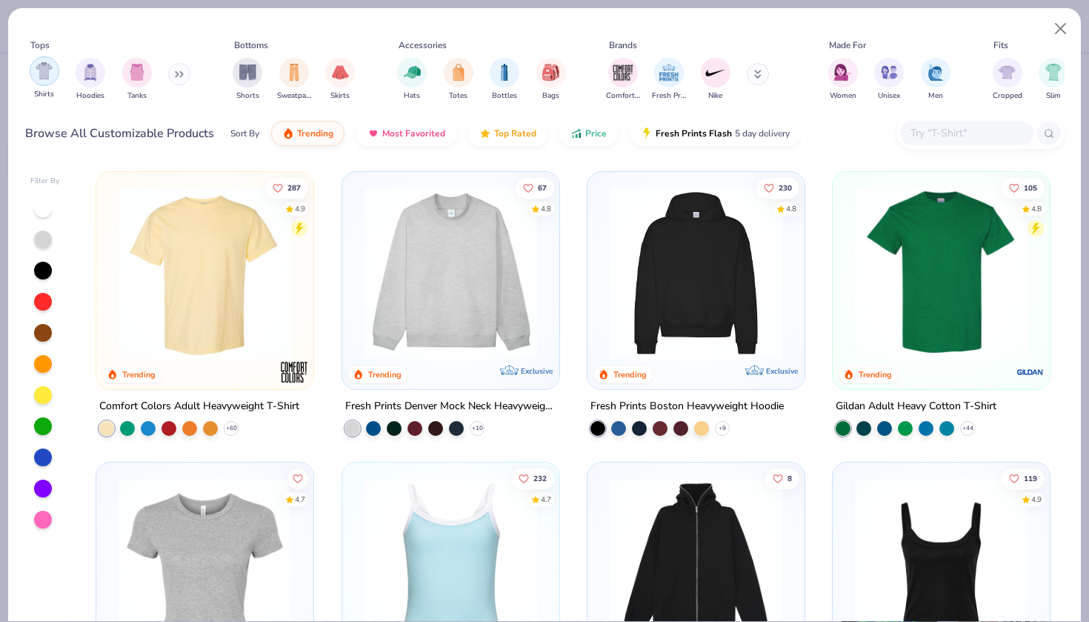
click at [50, 75] on img "filter for Shirts" at bounding box center [44, 70] width 17 height 17
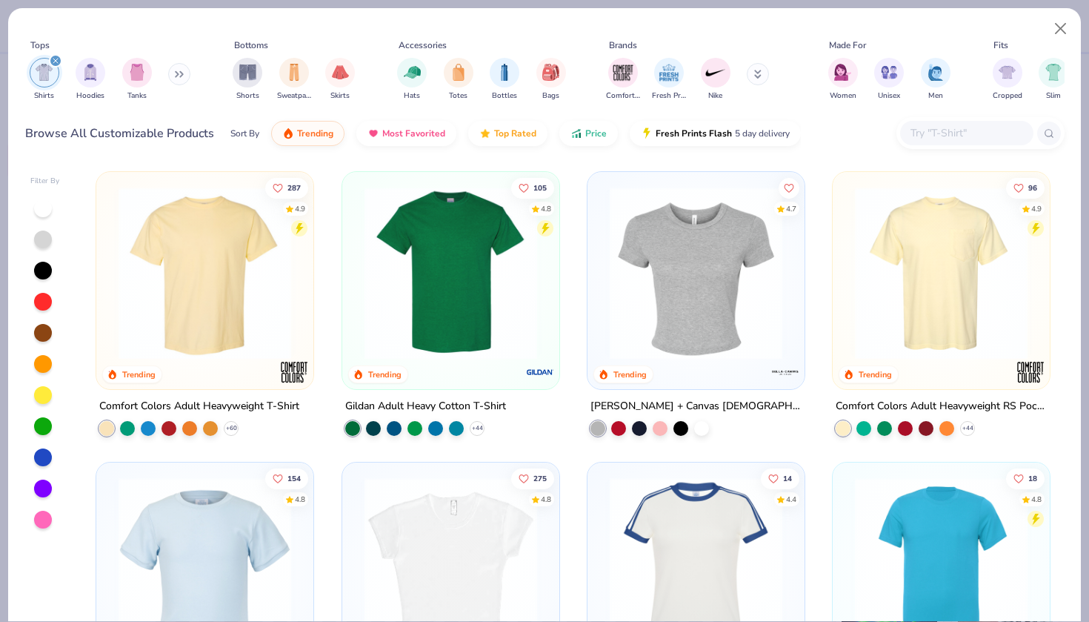
click at [55, 270] on div at bounding box center [45, 364] width 30 height 331
click at [47, 270] on div at bounding box center [43, 271] width 18 height 18
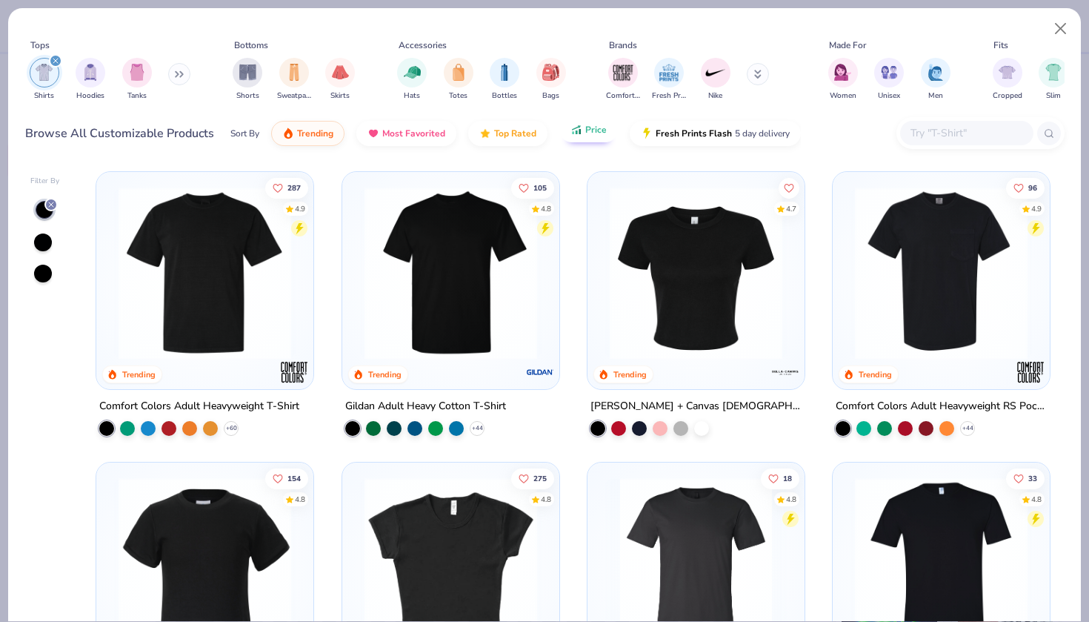
click at [574, 124] on button "Price" at bounding box center [589, 129] width 59 height 25
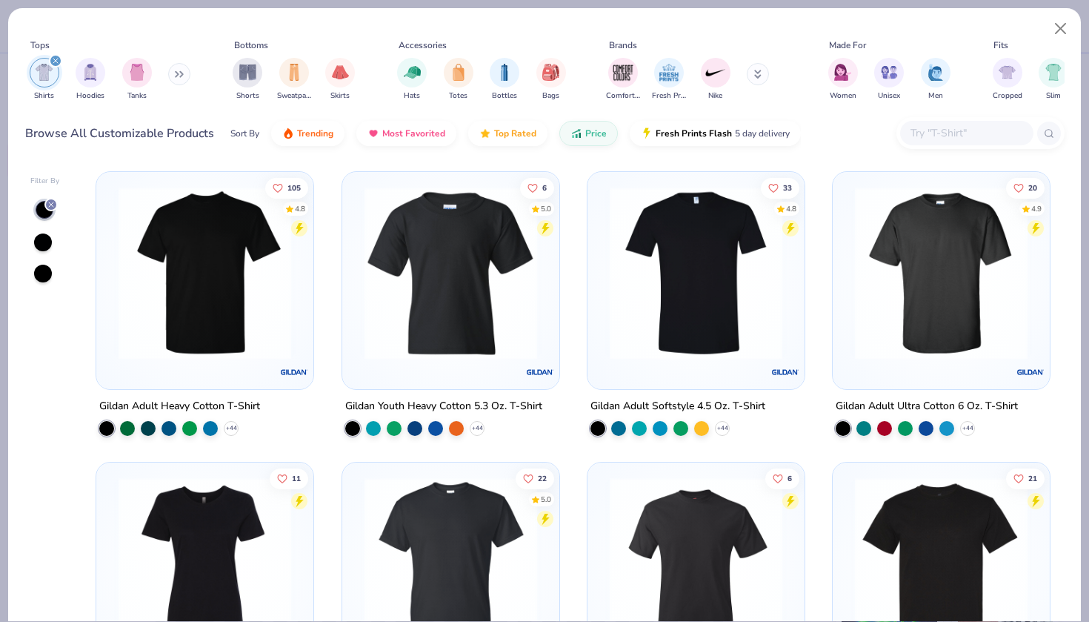
click at [231, 357] on img at bounding box center [205, 273] width 188 height 173
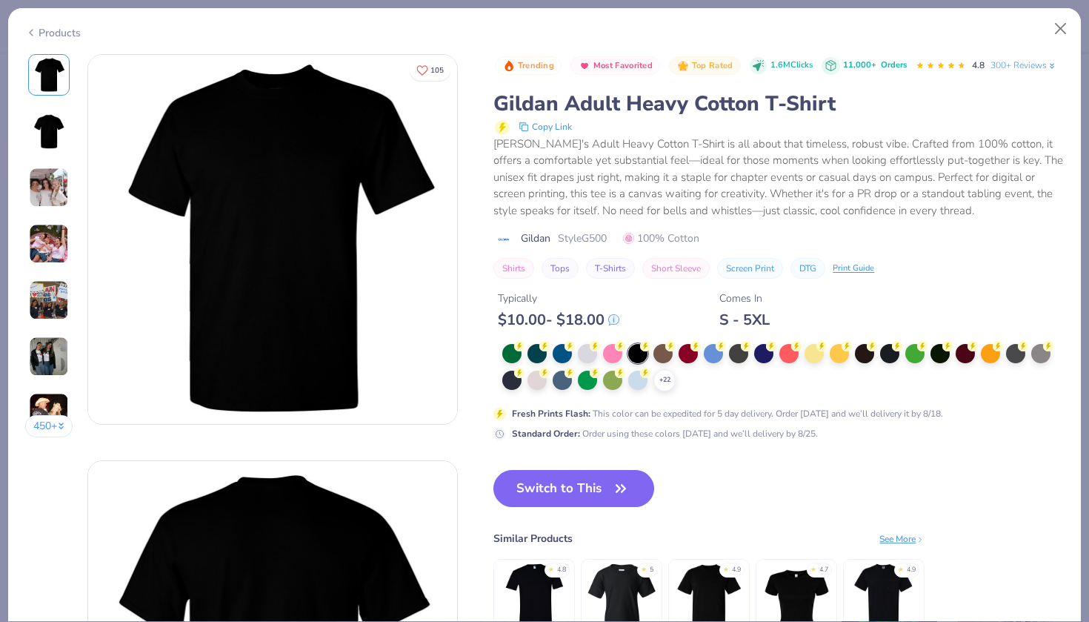
drag, startPoint x: 614, startPoint y: 236, endPoint x: 586, endPoint y: 237, distance: 28.2
click at [586, 237] on div "Gildan Style G500 100% Cotton" at bounding box center [779, 238] width 571 height 16
copy span "G500"
click at [916, 238] on div "Gildan Style G500 100% Cotton" at bounding box center [779, 238] width 571 height 16
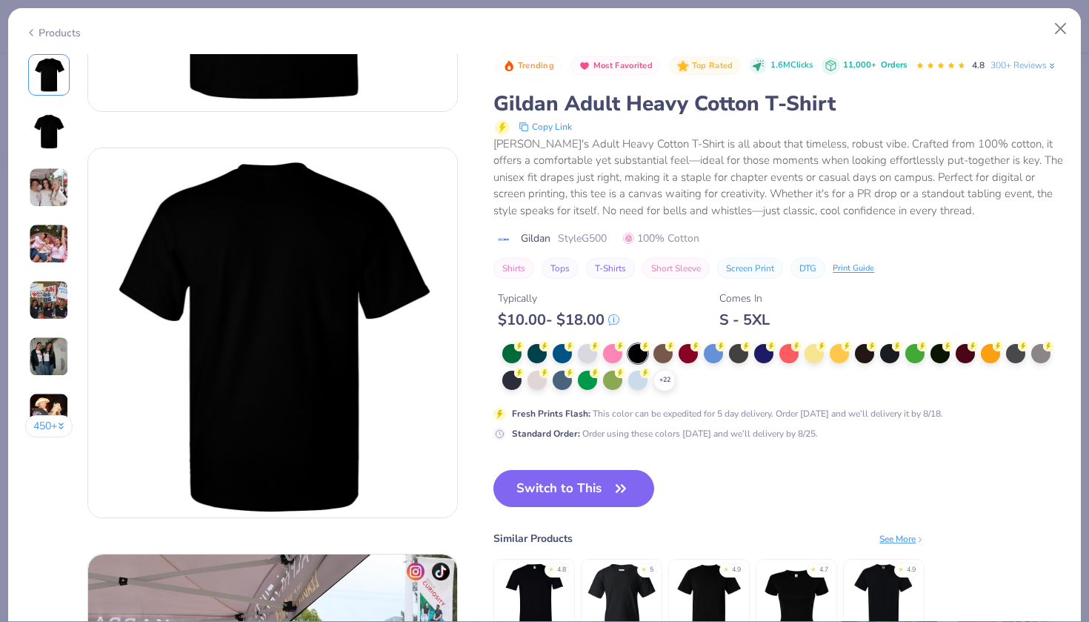
scroll to position [329, 0]
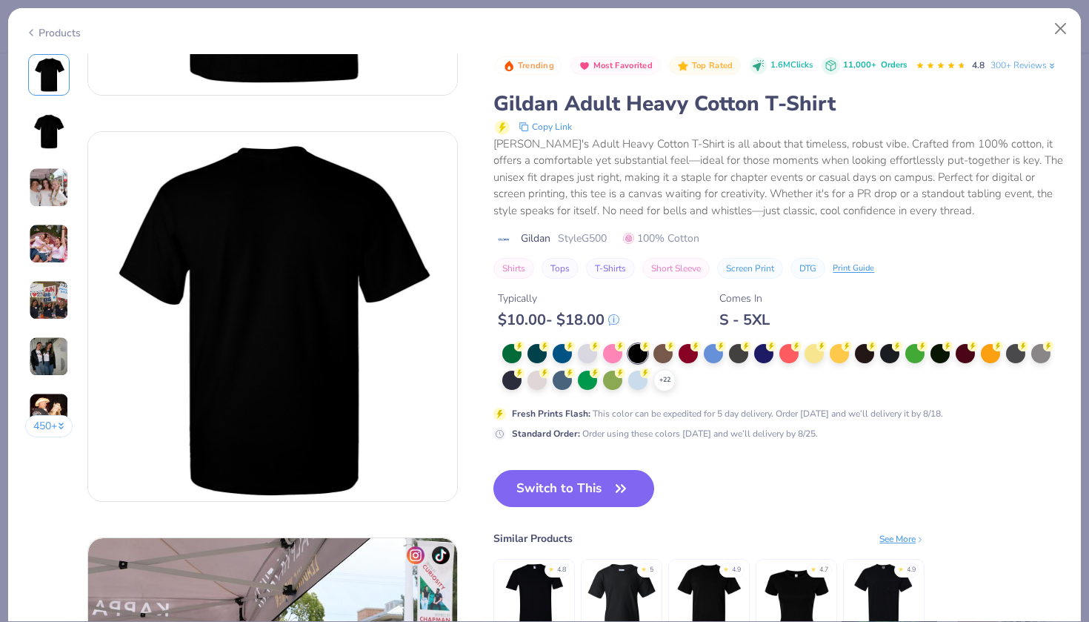
click at [625, 583] on img at bounding box center [622, 597] width 70 height 70
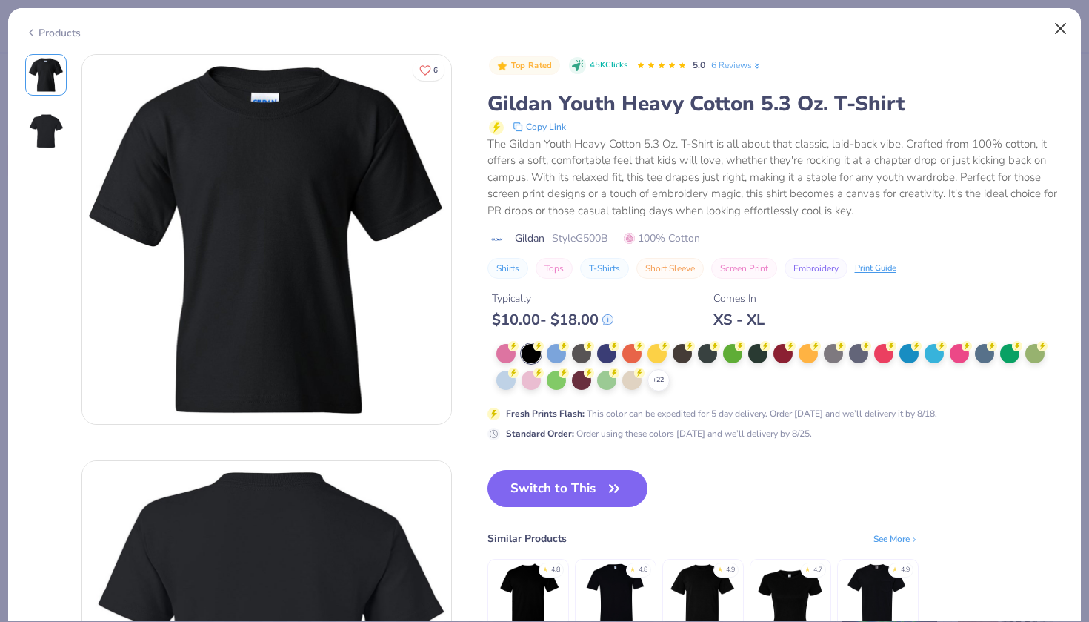
click at [1058, 30] on button "Close" at bounding box center [1061, 29] width 28 height 28
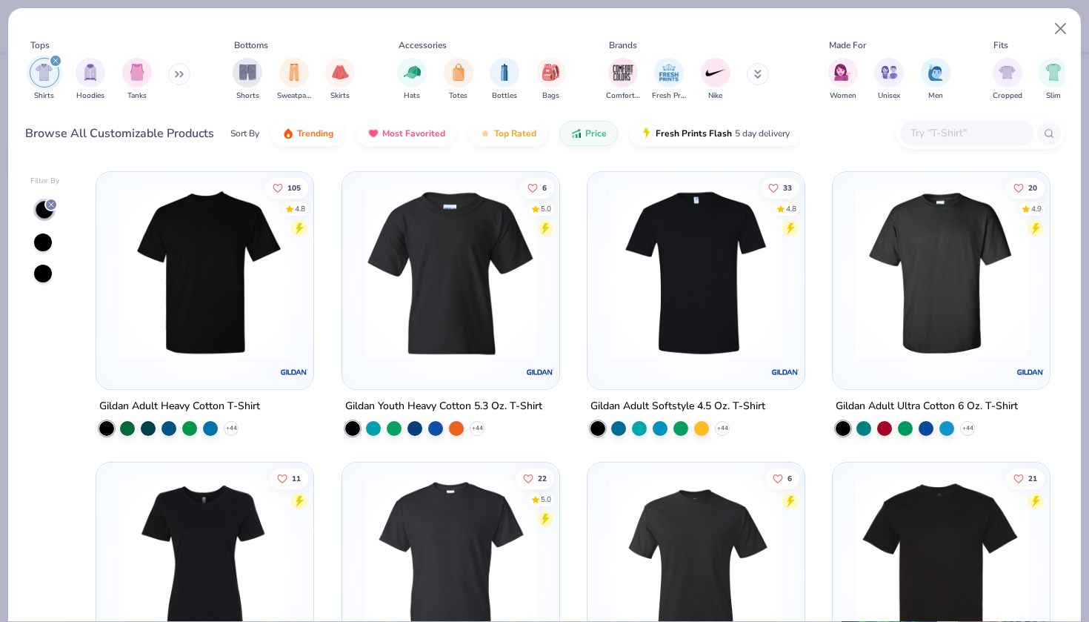
click at [701, 299] on img at bounding box center [697, 273] width 188 height 173
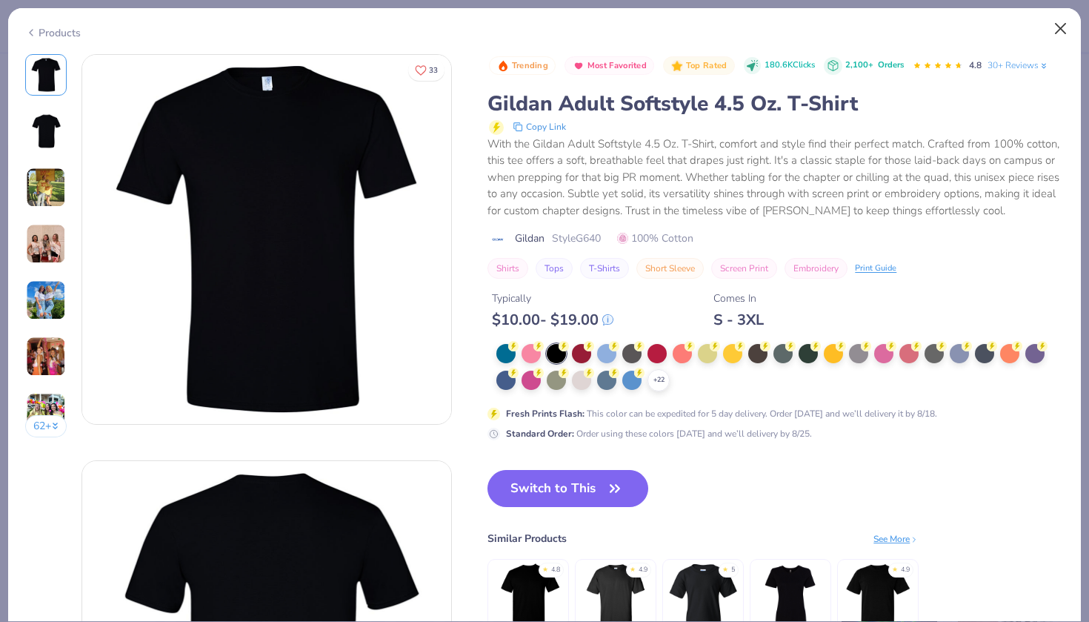
click at [1060, 30] on button "Close" at bounding box center [1061, 29] width 28 height 28
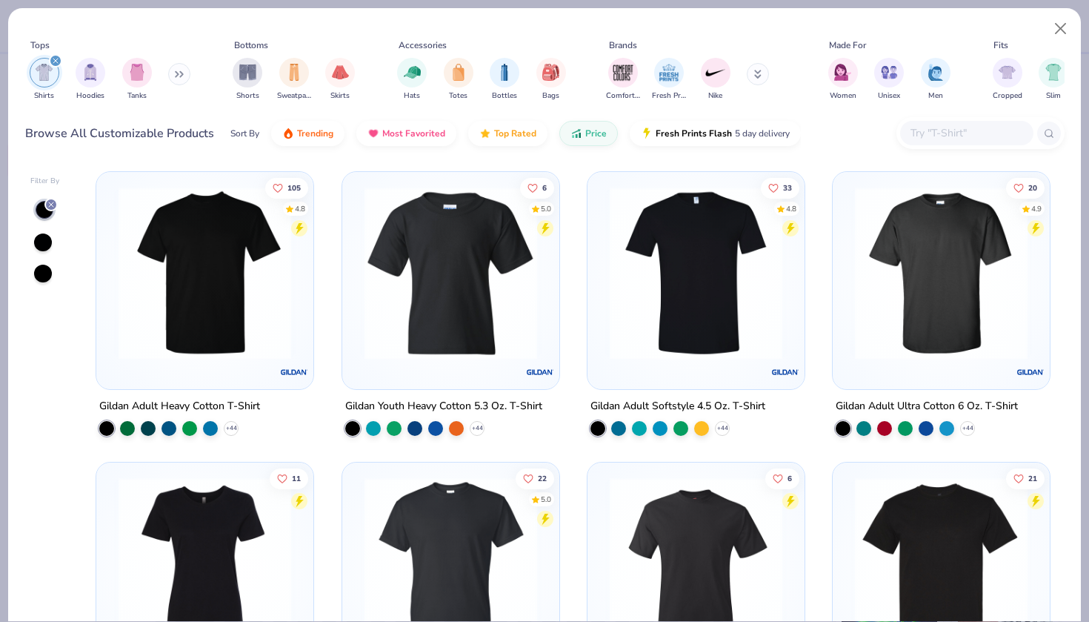
click at [42, 247] on div at bounding box center [43, 242] width 18 height 18
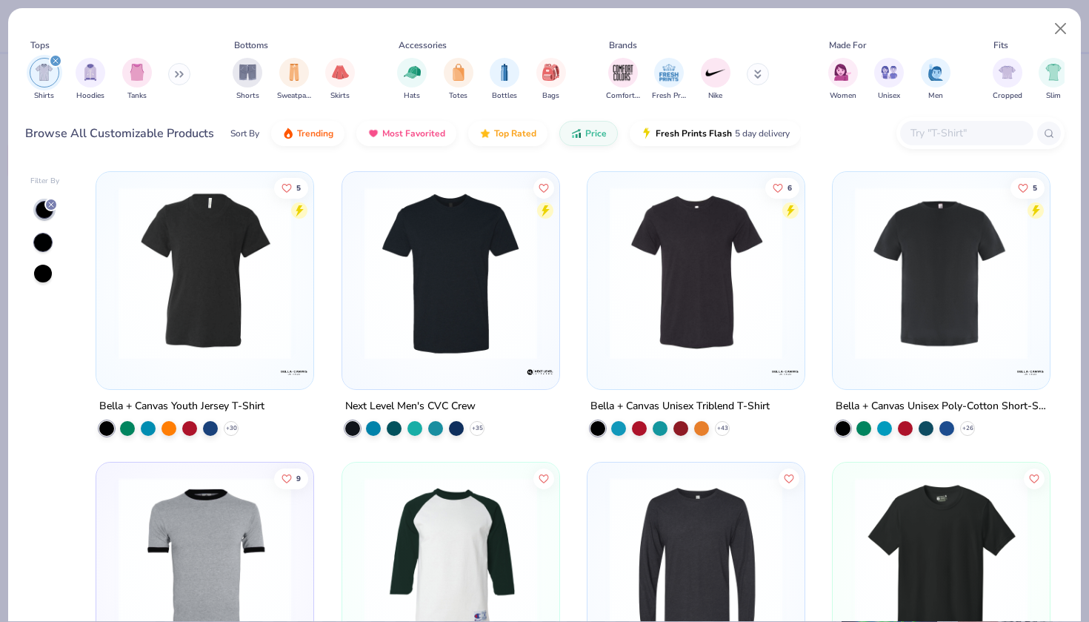
click at [45, 273] on div at bounding box center [43, 274] width 18 height 18
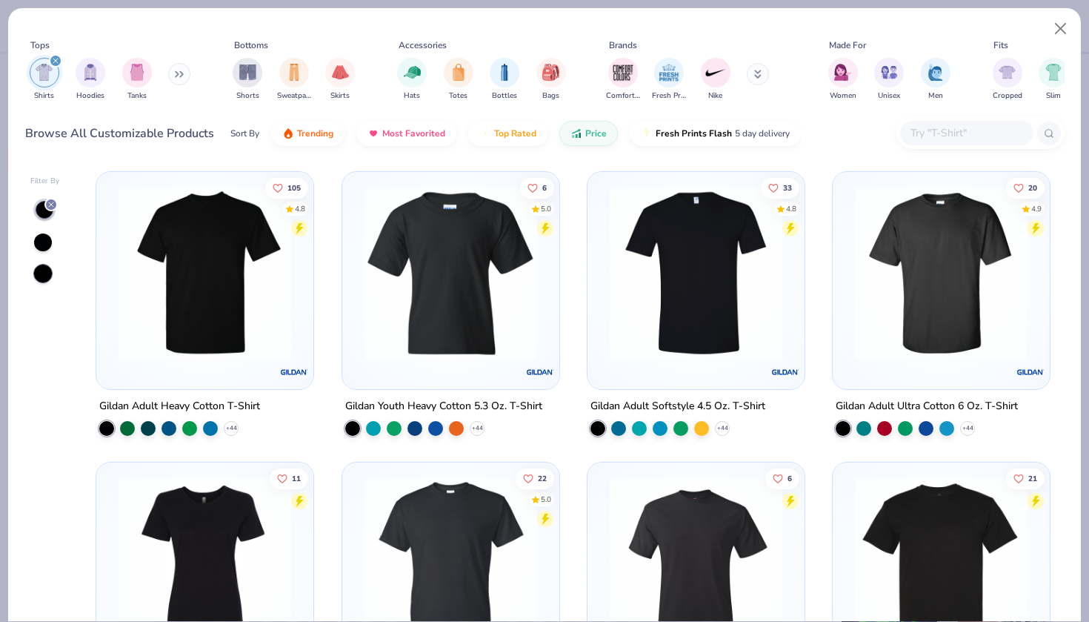
click at [44, 208] on div at bounding box center [45, 210] width 18 height 18
click at [52, 205] on line at bounding box center [51, 204] width 4 height 4
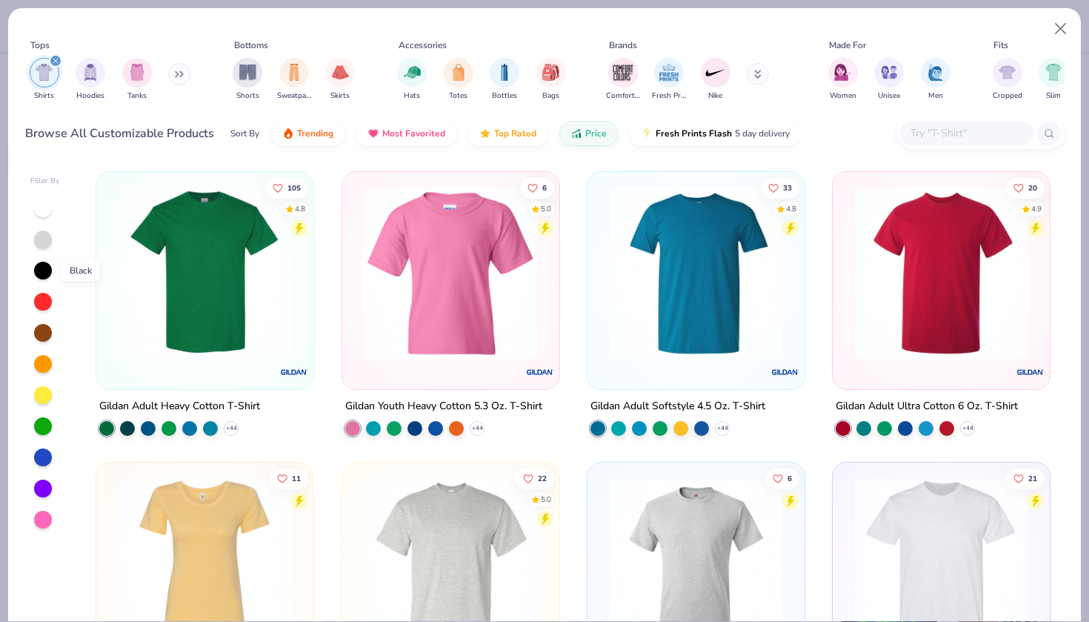
click at [45, 272] on div at bounding box center [43, 271] width 18 height 18
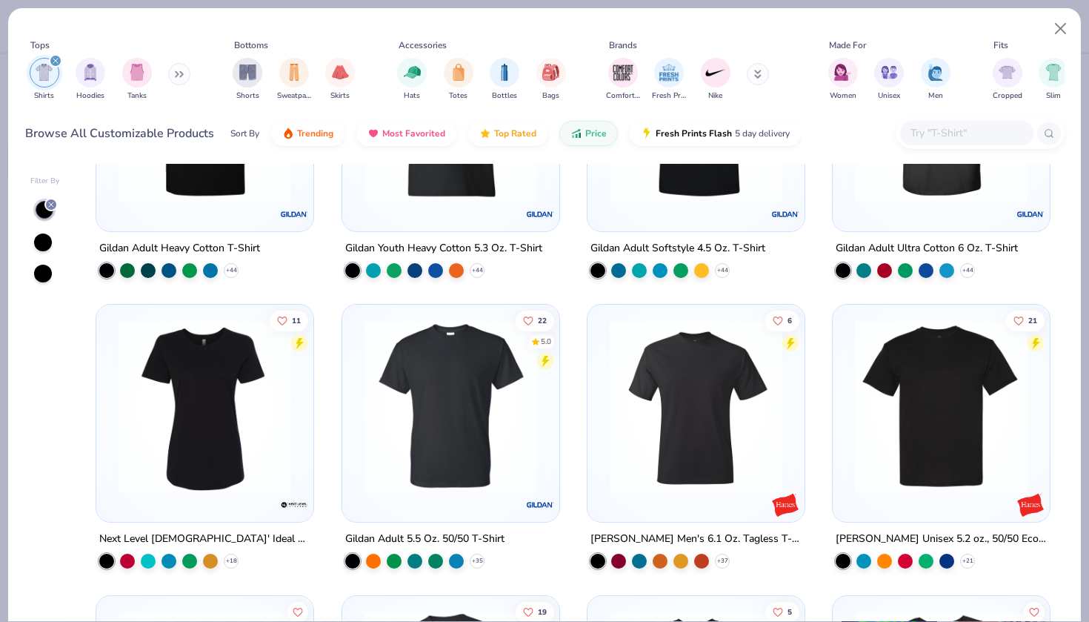
scroll to position [156, 0]
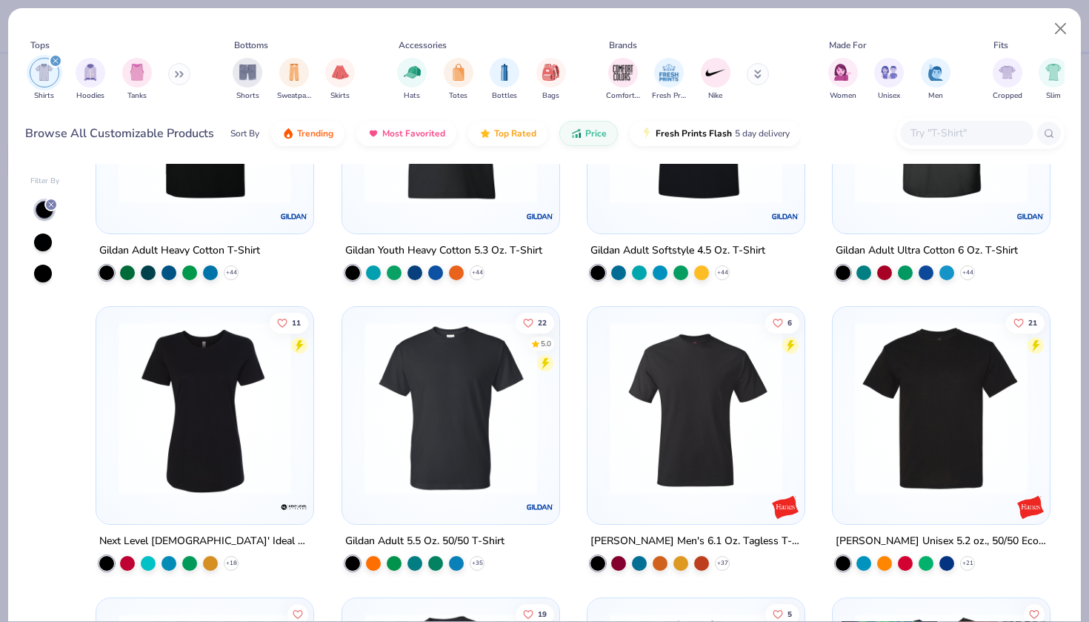
click at [417, 397] on img at bounding box center [451, 408] width 188 height 173
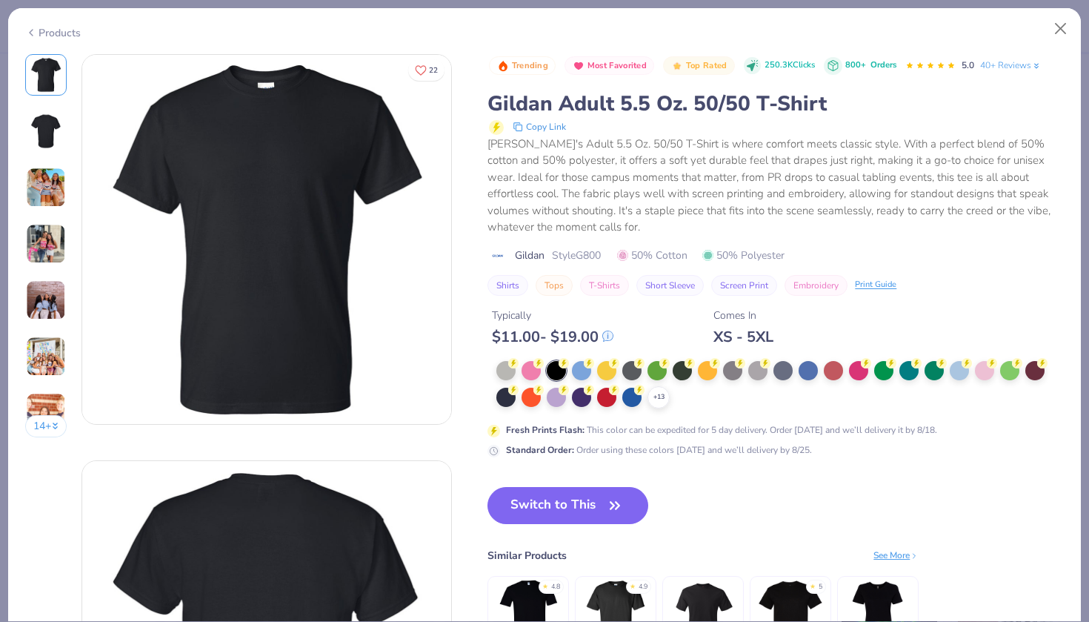
drag, startPoint x: 608, startPoint y: 252, endPoint x: 579, endPoint y: 253, distance: 29.7
click at [579, 253] on div "Gildan Style G800 50% Cotton 50% Polyester" at bounding box center [776, 256] width 577 height 16
copy span "G800"
click at [1055, 27] on button "Close" at bounding box center [1061, 29] width 28 height 28
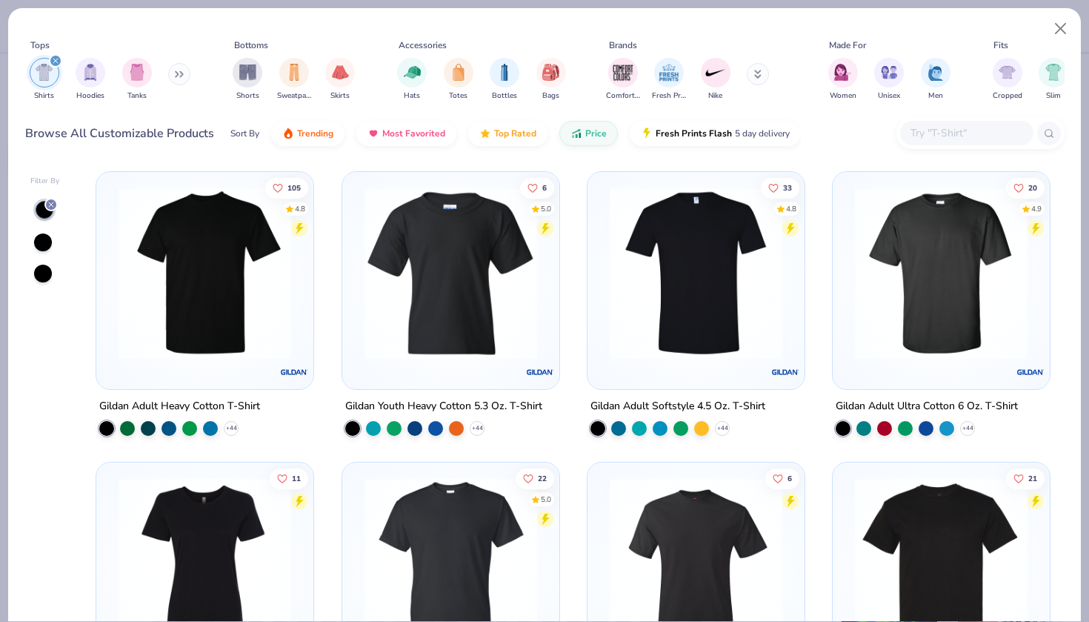
click at [179, 309] on div "105 4.8 Gildan Adult Heavy Cotton T-Shirt + 44 6 5.0 Gildan Youth Heavy Cotton …" at bounding box center [573, 392] width 983 height 457
click at [211, 304] on img at bounding box center [205, 273] width 188 height 173
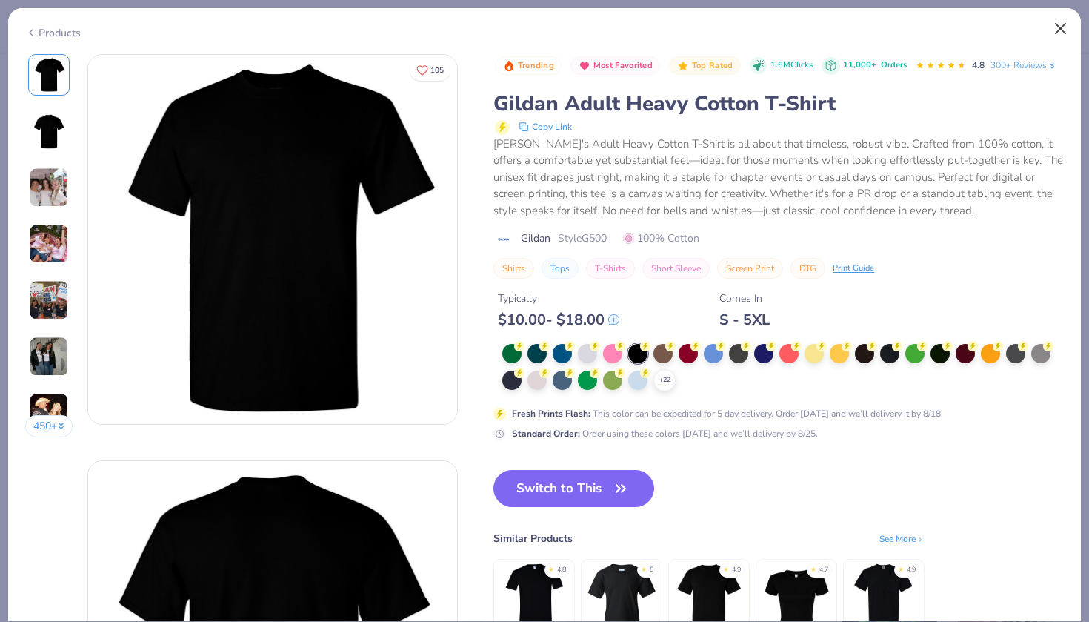
click at [1058, 33] on button "Close" at bounding box center [1061, 29] width 28 height 28
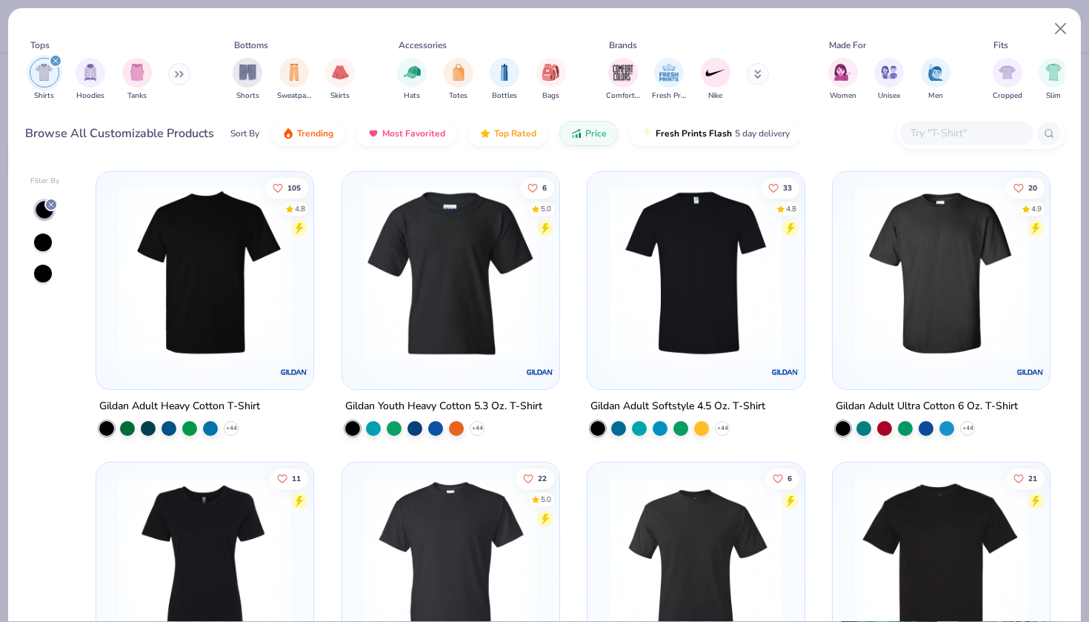
click at [977, 129] on input "text" at bounding box center [966, 133] width 114 height 17
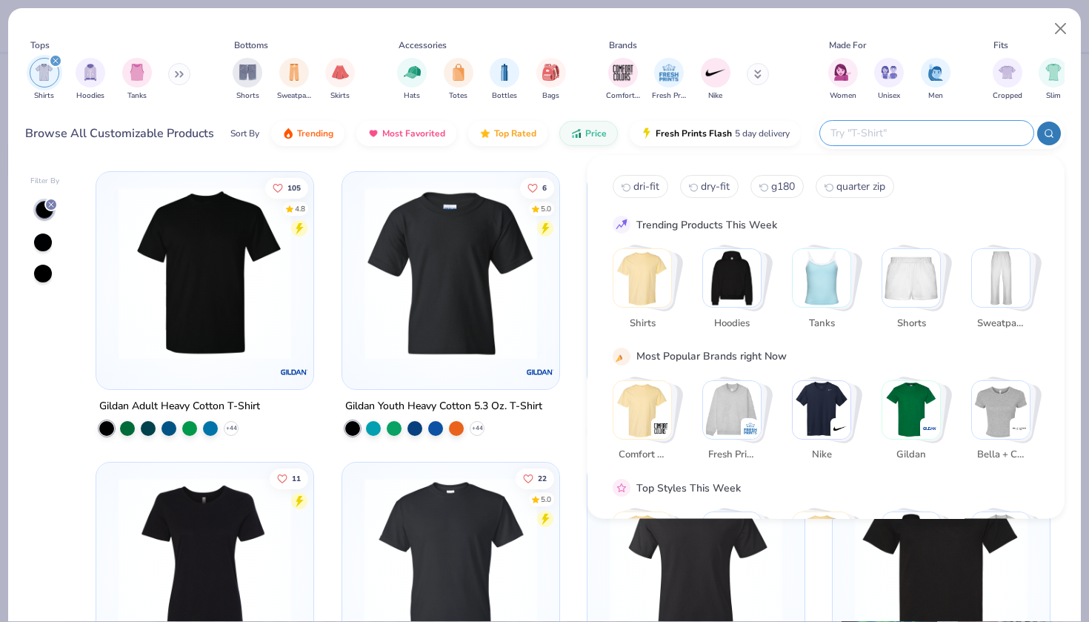
click at [643, 284] on img "Stack Card Button Shirts" at bounding box center [643, 278] width 58 height 58
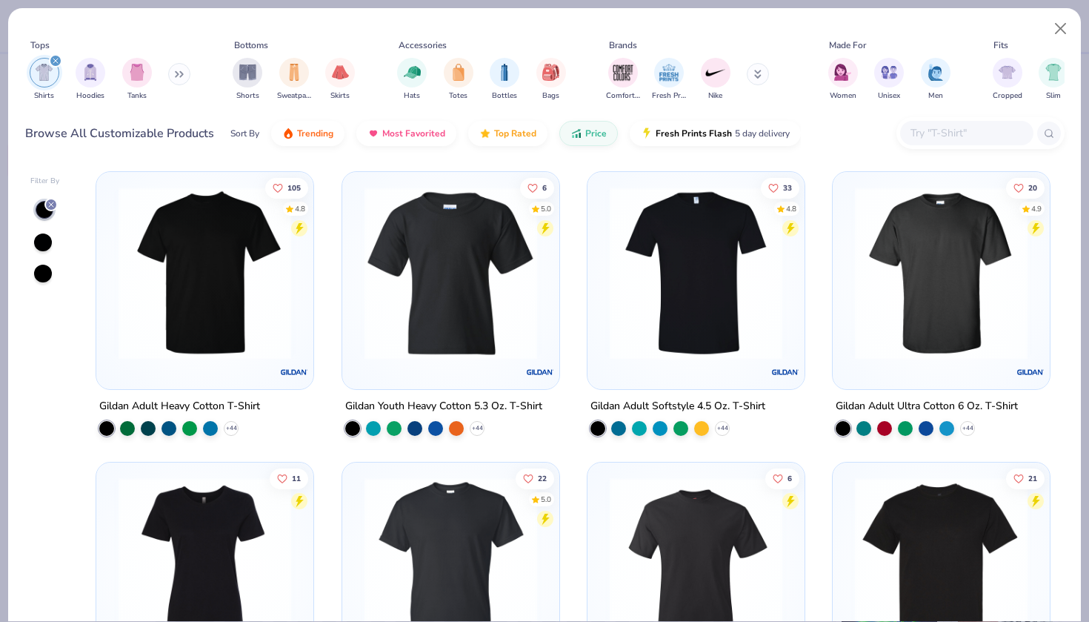
click at [50, 201] on icon at bounding box center [51, 204] width 9 height 9
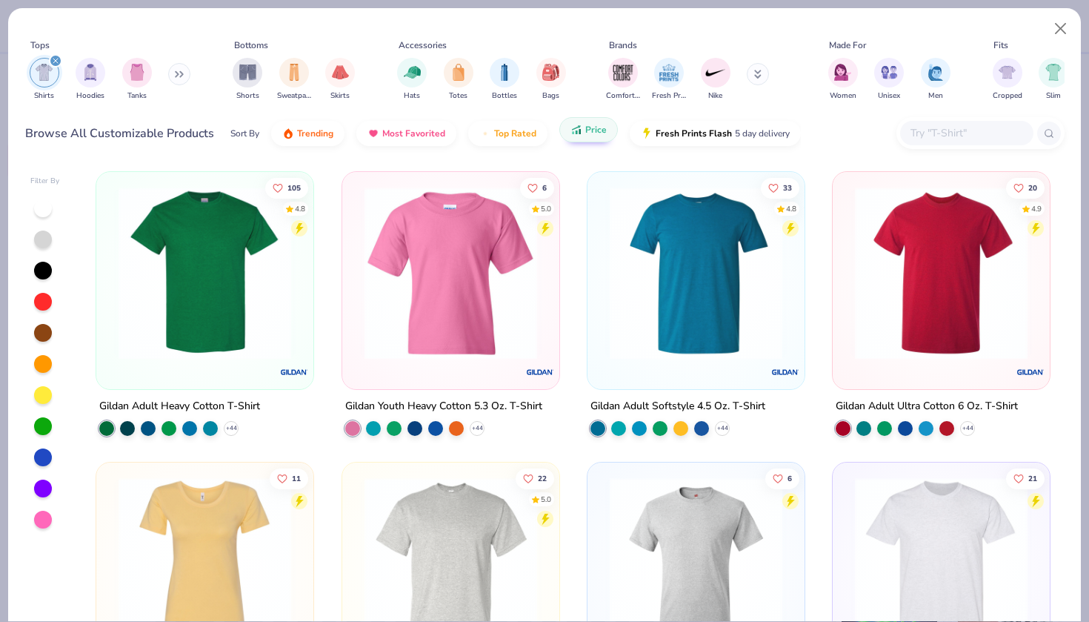
click at [578, 136] on icon "button" at bounding box center [577, 129] width 12 height 13
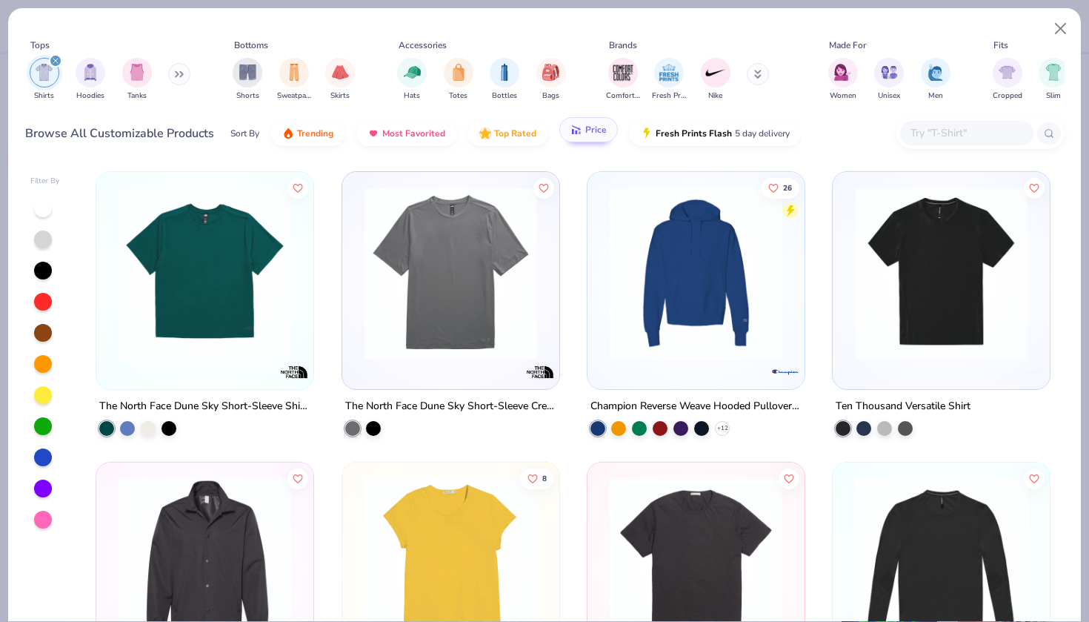
click at [592, 139] on button "Price" at bounding box center [589, 129] width 59 height 25
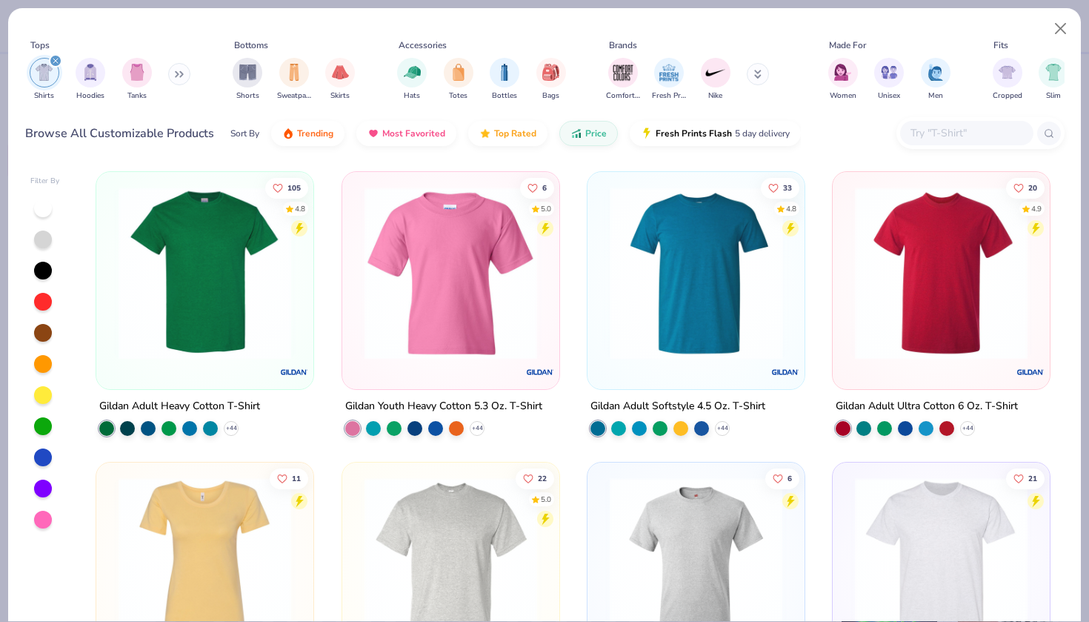
click at [636, 336] on div at bounding box center [508, 273] width 563 height 173
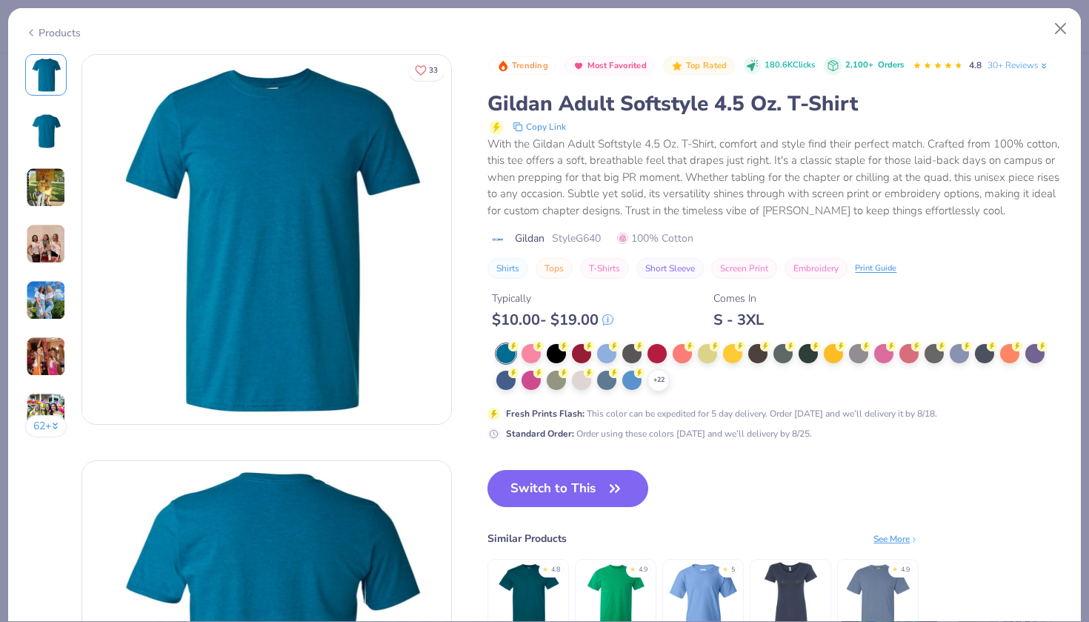
drag, startPoint x: 605, startPoint y: 236, endPoint x: 580, endPoint y: 236, distance: 25.2
click at [580, 236] on span "Style G640" at bounding box center [576, 238] width 49 height 16
copy span "G640"
click at [1064, 34] on button "Close" at bounding box center [1061, 29] width 28 height 28
